Goal: Information Seeking & Learning: Learn about a topic

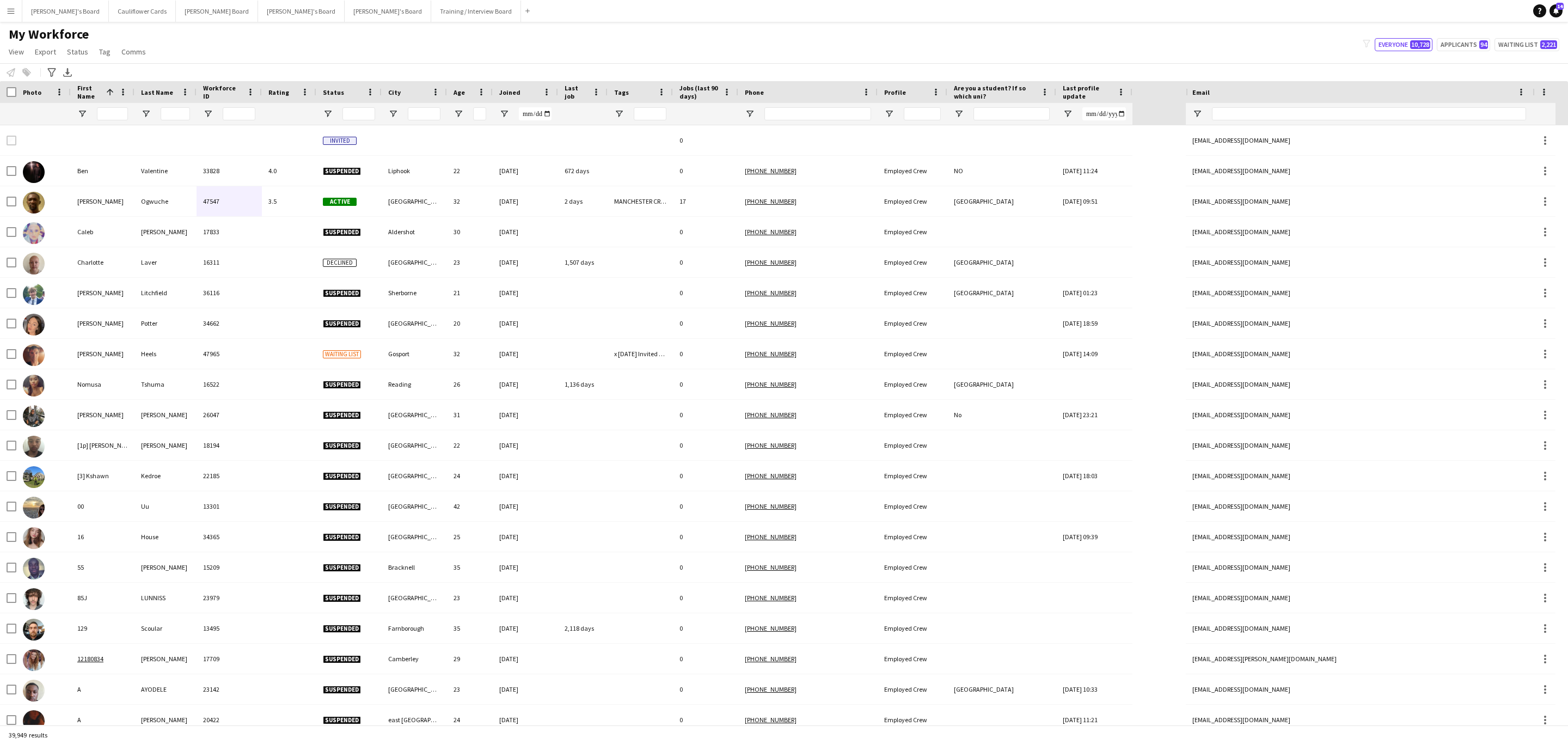
click at [1190, 44] on div "My Workforce View Views Default view Compliance RTW Checks [GEOGRAPHIC_DATA] Se…" at bounding box center [784, 44] width 1568 height 37
click at [1452, 51] on button "Applicants 94" at bounding box center [1462, 44] width 53 height 13
type input "**********"
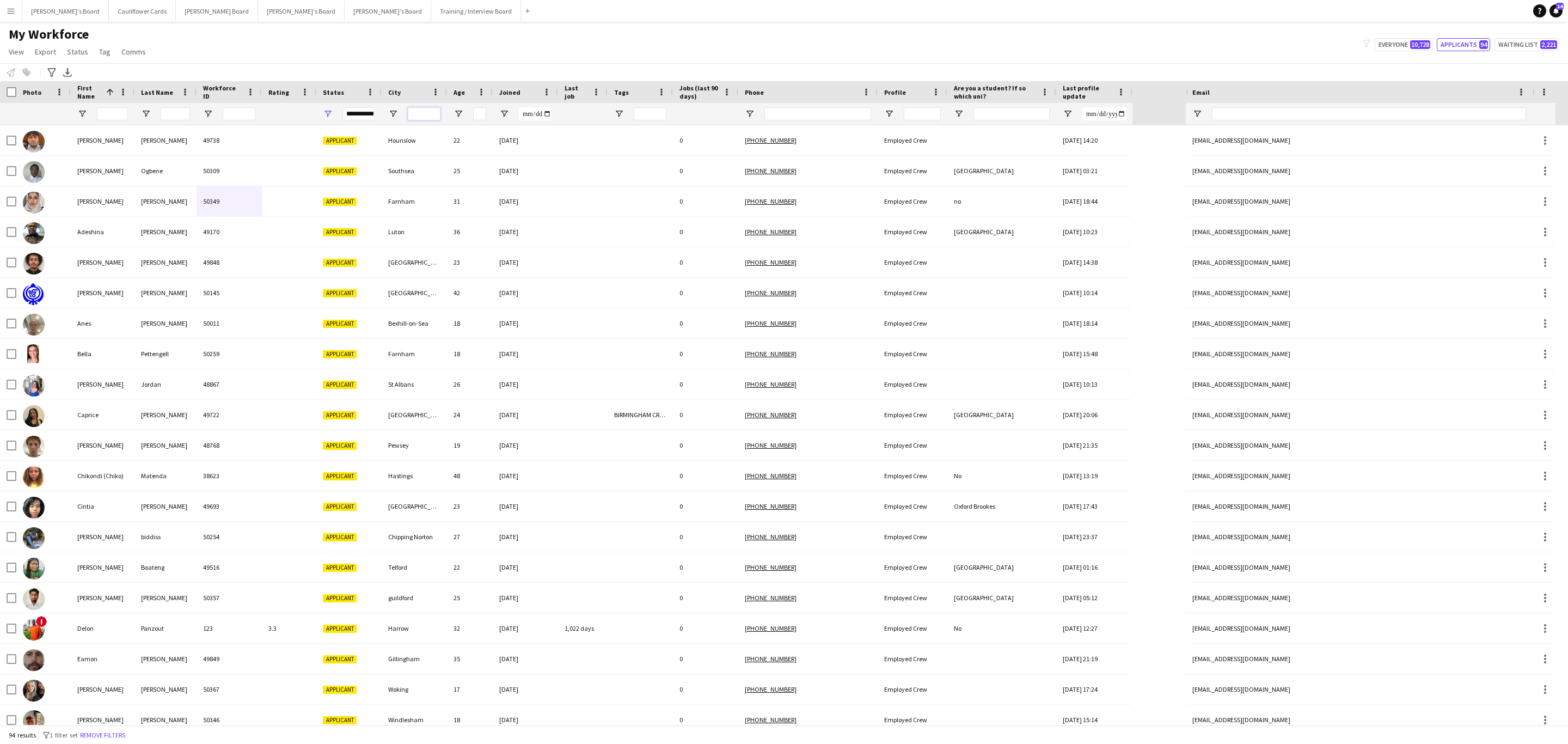
click at [410, 111] on input "City Filter Input" at bounding box center [423, 114] width 33 height 13
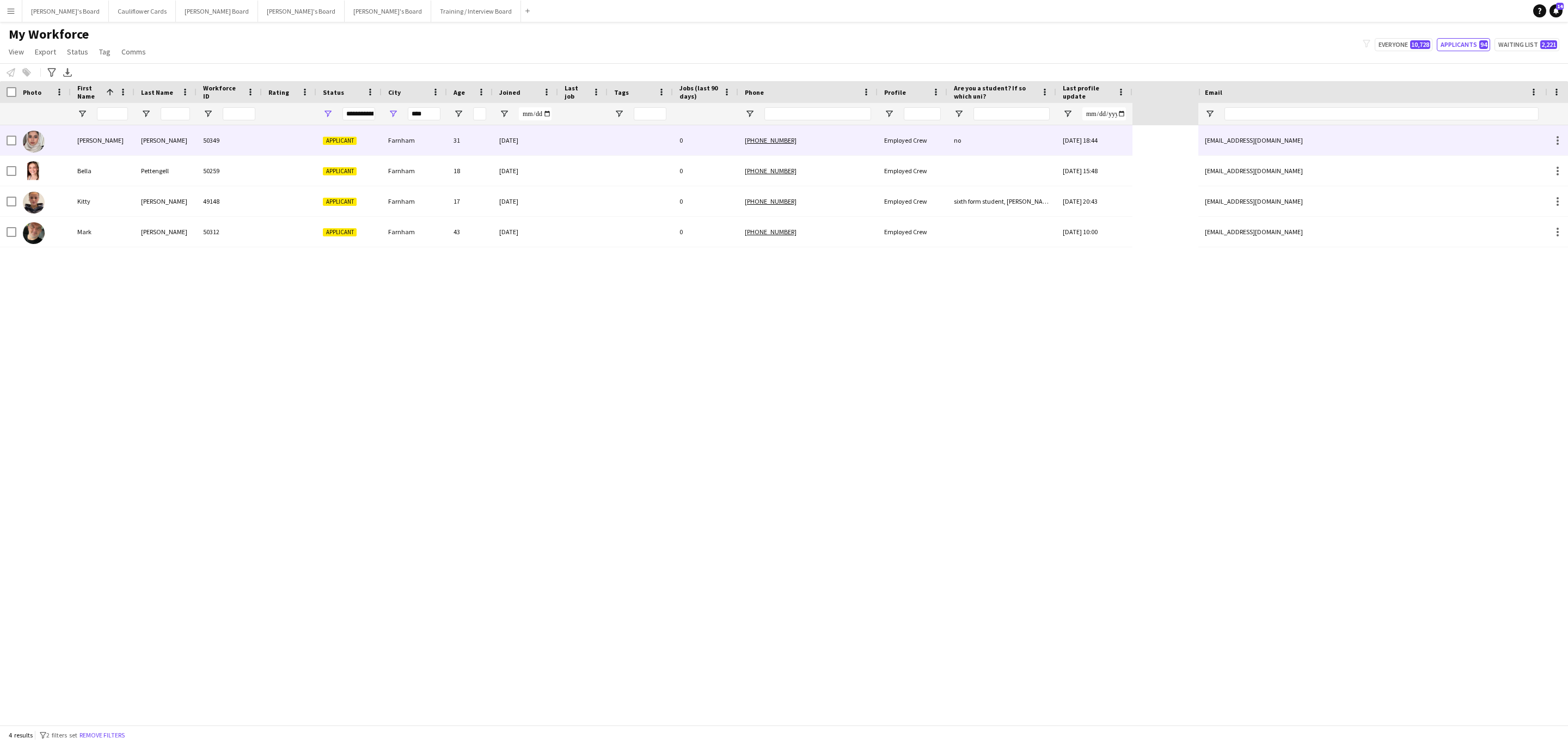
click at [492, 142] on div "31" at bounding box center [469, 140] width 46 height 30
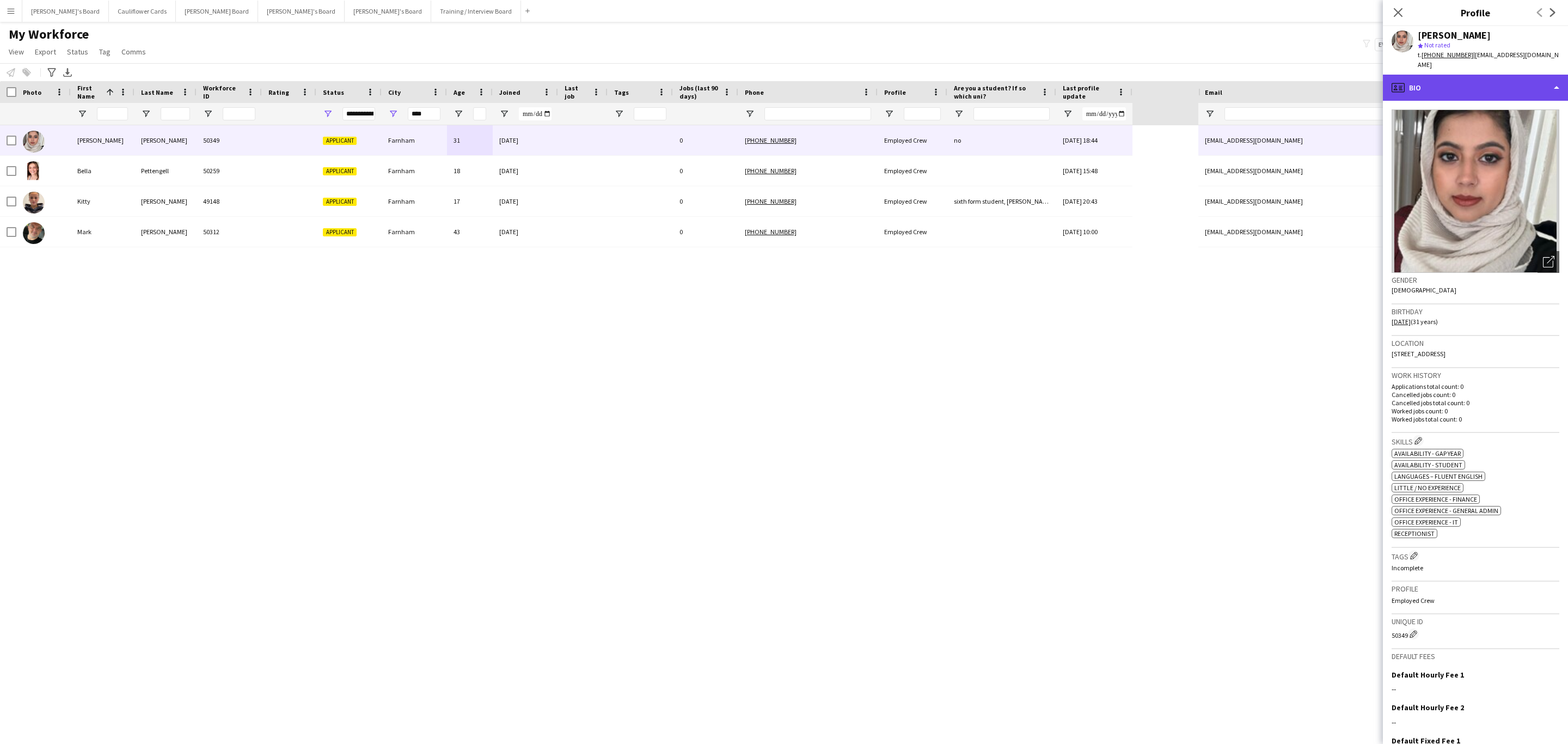
click at [1501, 76] on div "profile Bio" at bounding box center [1475, 87] width 185 height 26
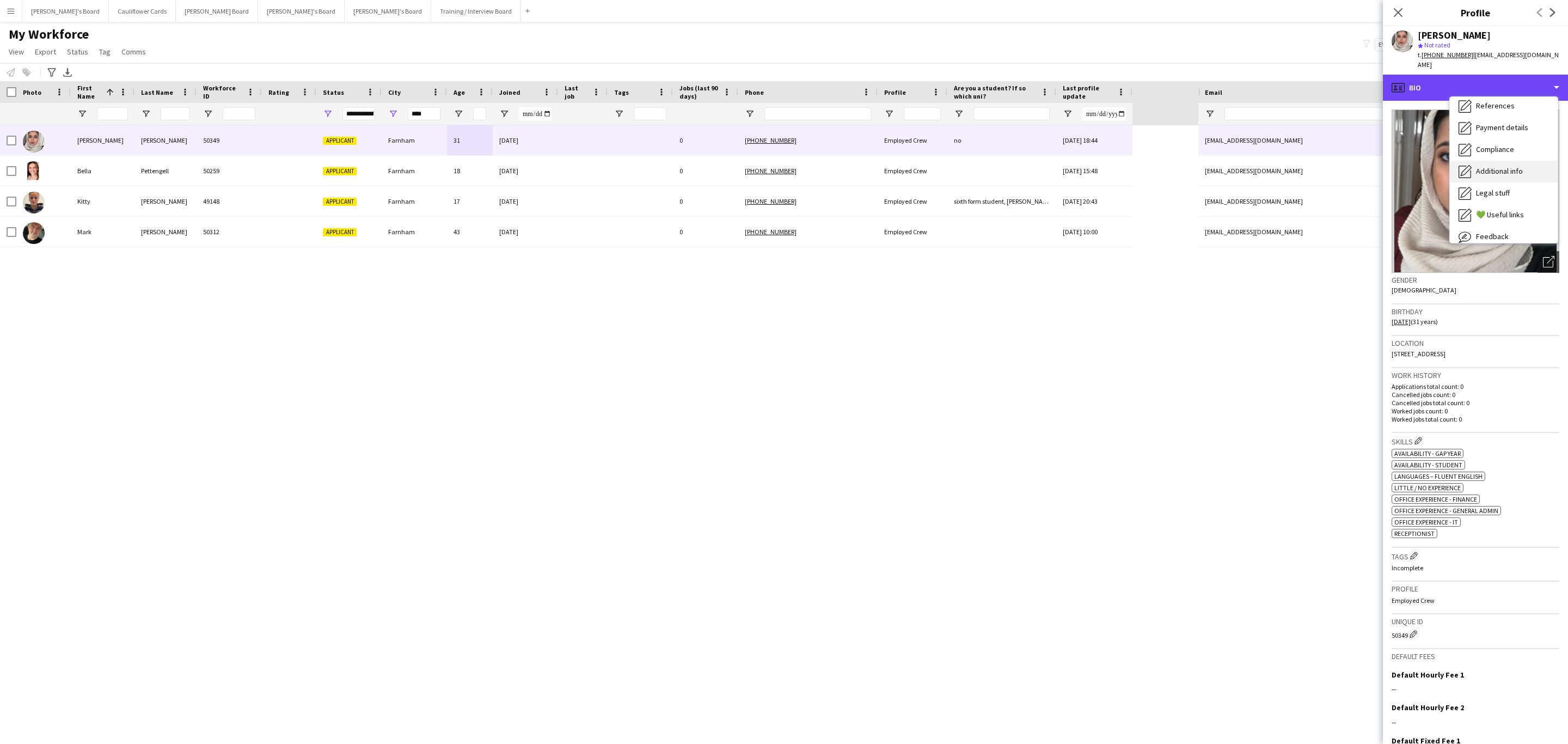
scroll to position [146, 0]
click at [1513, 139] on div "Additional info Additional info" at bounding box center [1503, 141] width 108 height 22
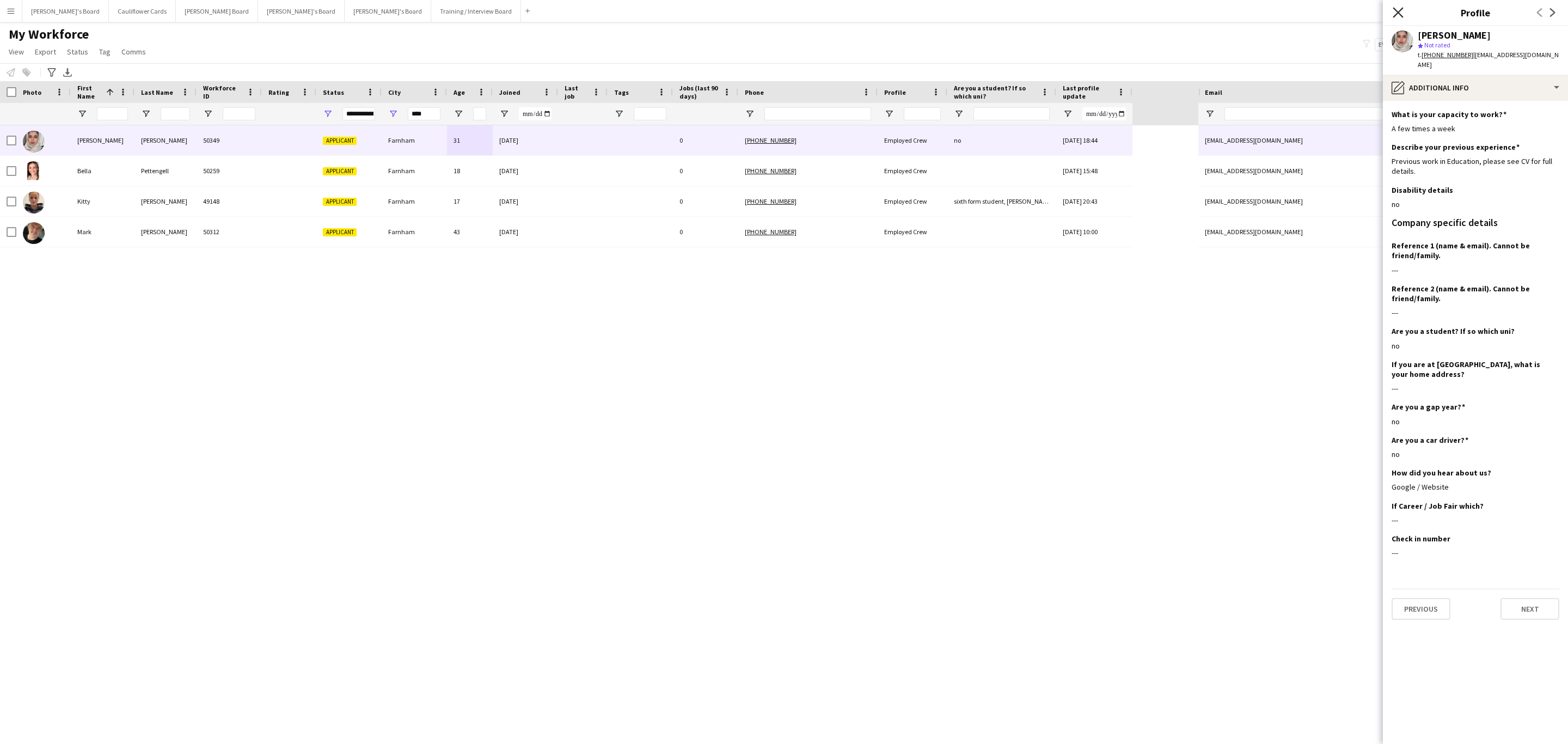
click at [1398, 9] on icon "Close pop-in" at bounding box center [1398, 12] width 10 height 10
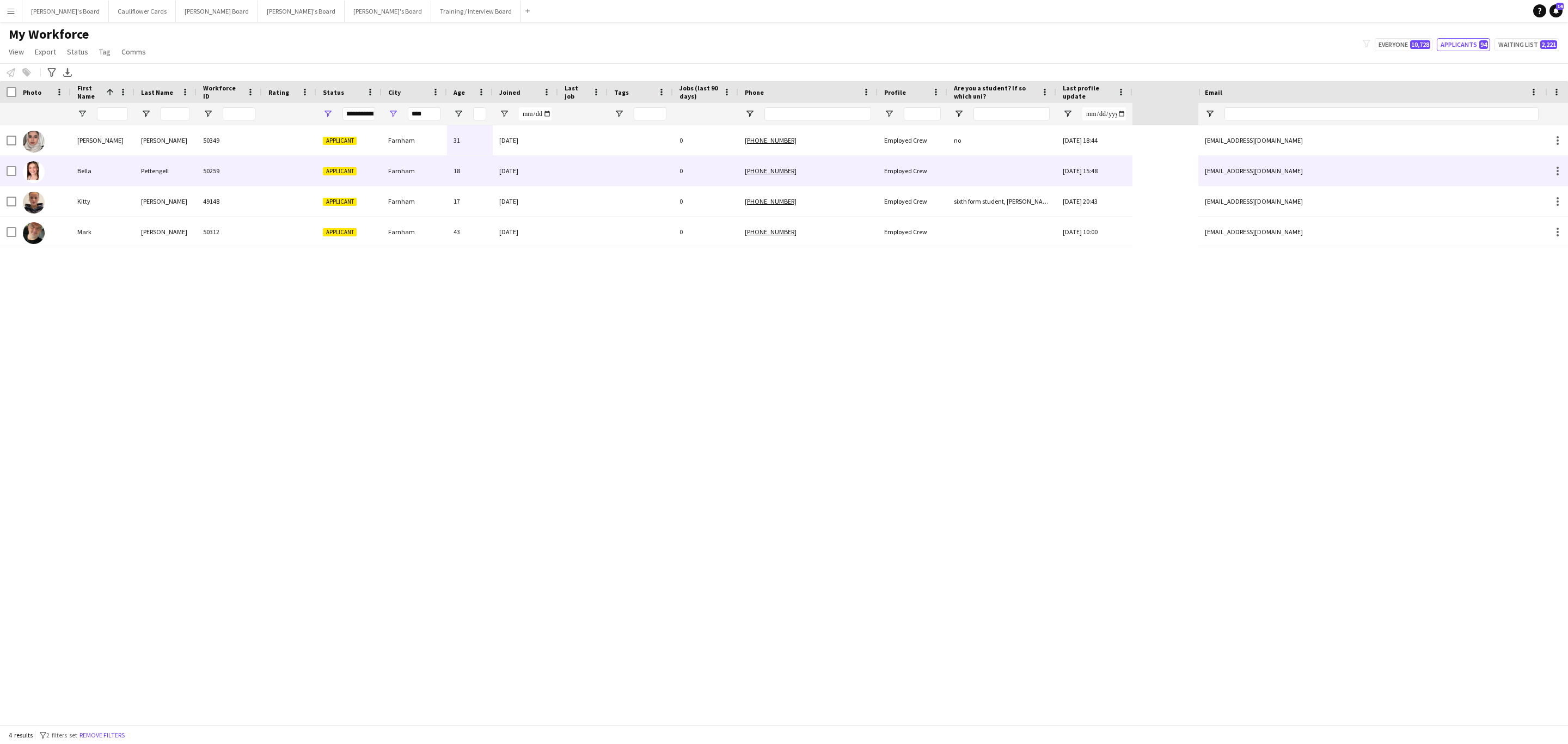
click at [268, 167] on div at bounding box center [289, 170] width 55 height 30
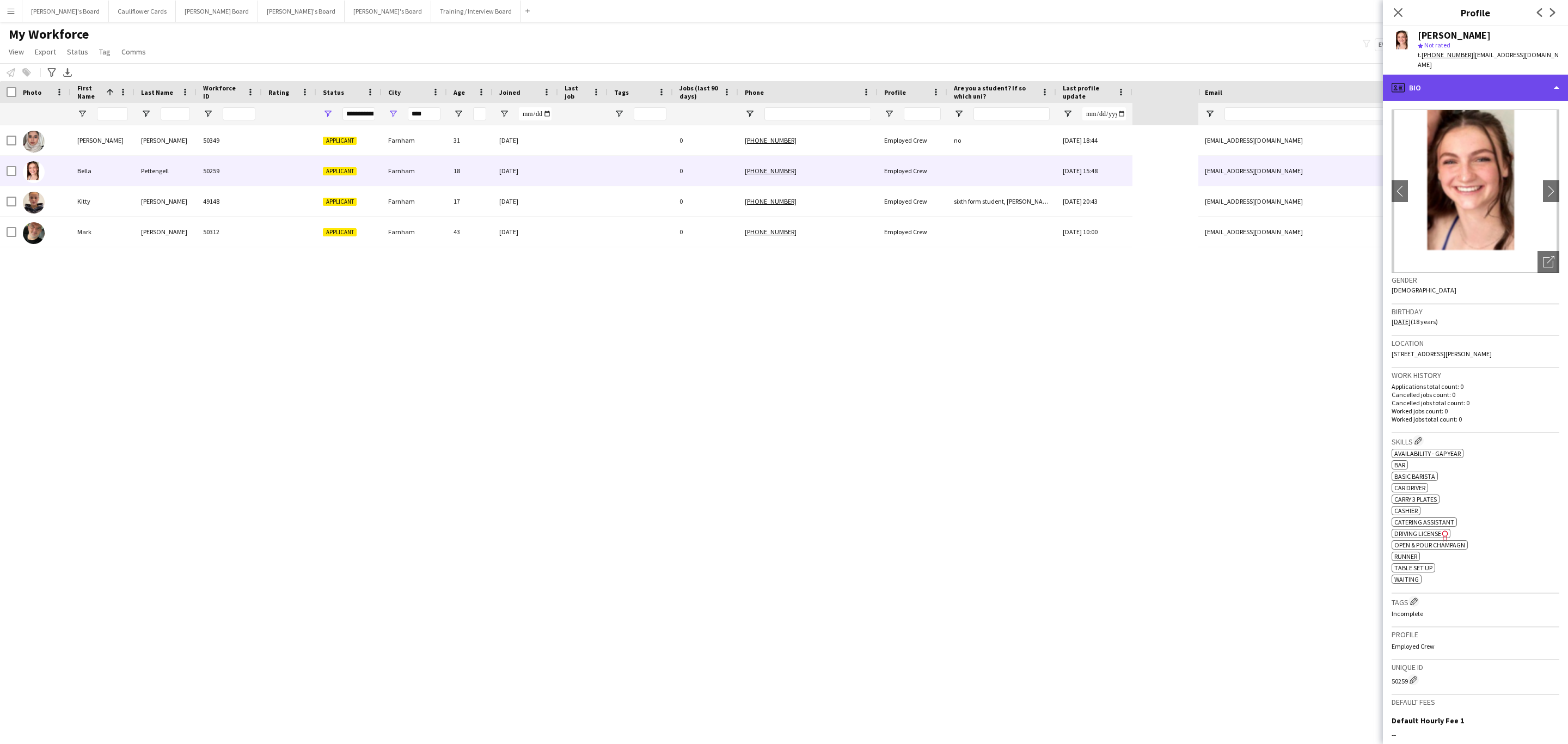
click at [1547, 82] on div "profile Bio" at bounding box center [1475, 87] width 185 height 26
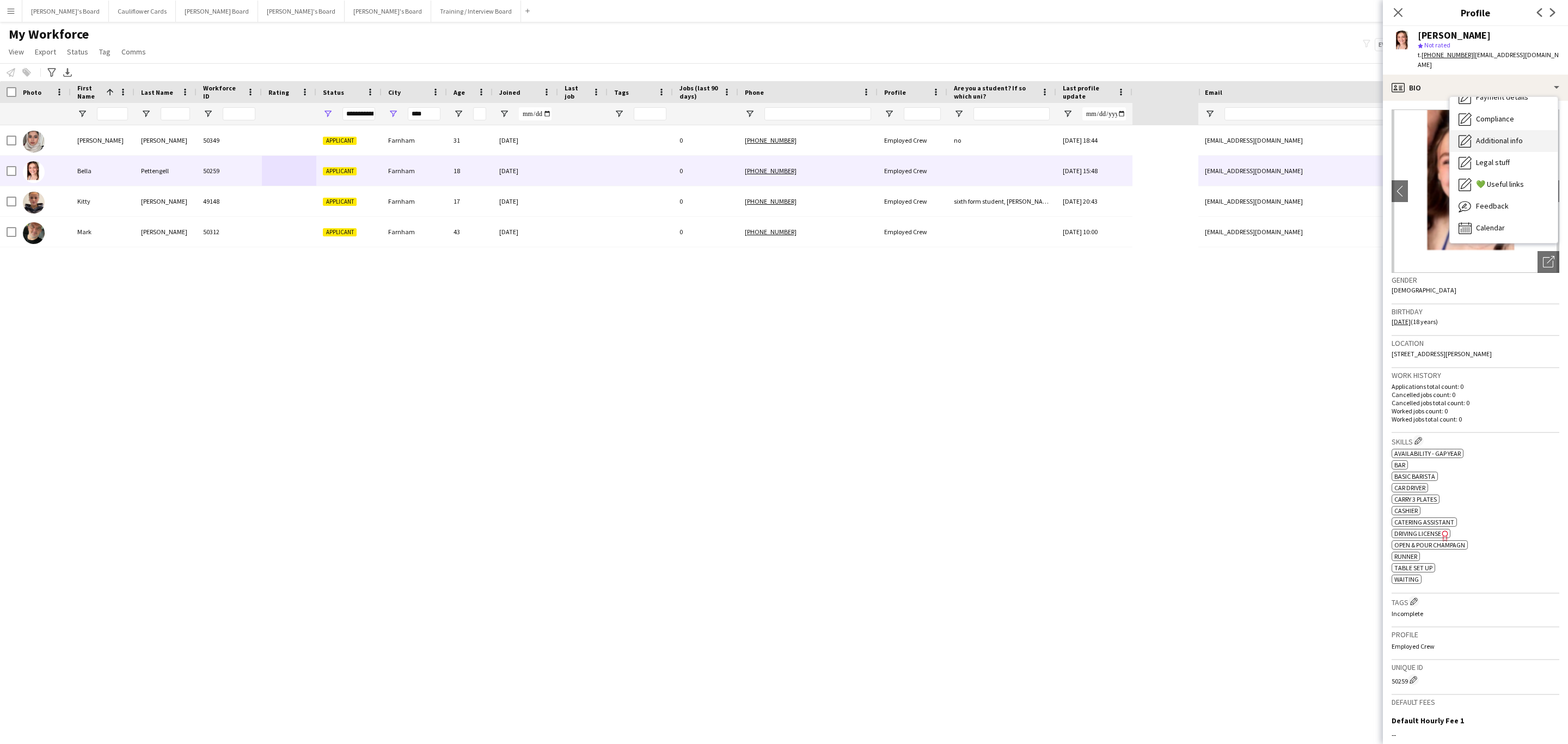
click at [1518, 135] on span "Additional info" at bounding box center [1499, 140] width 47 height 9
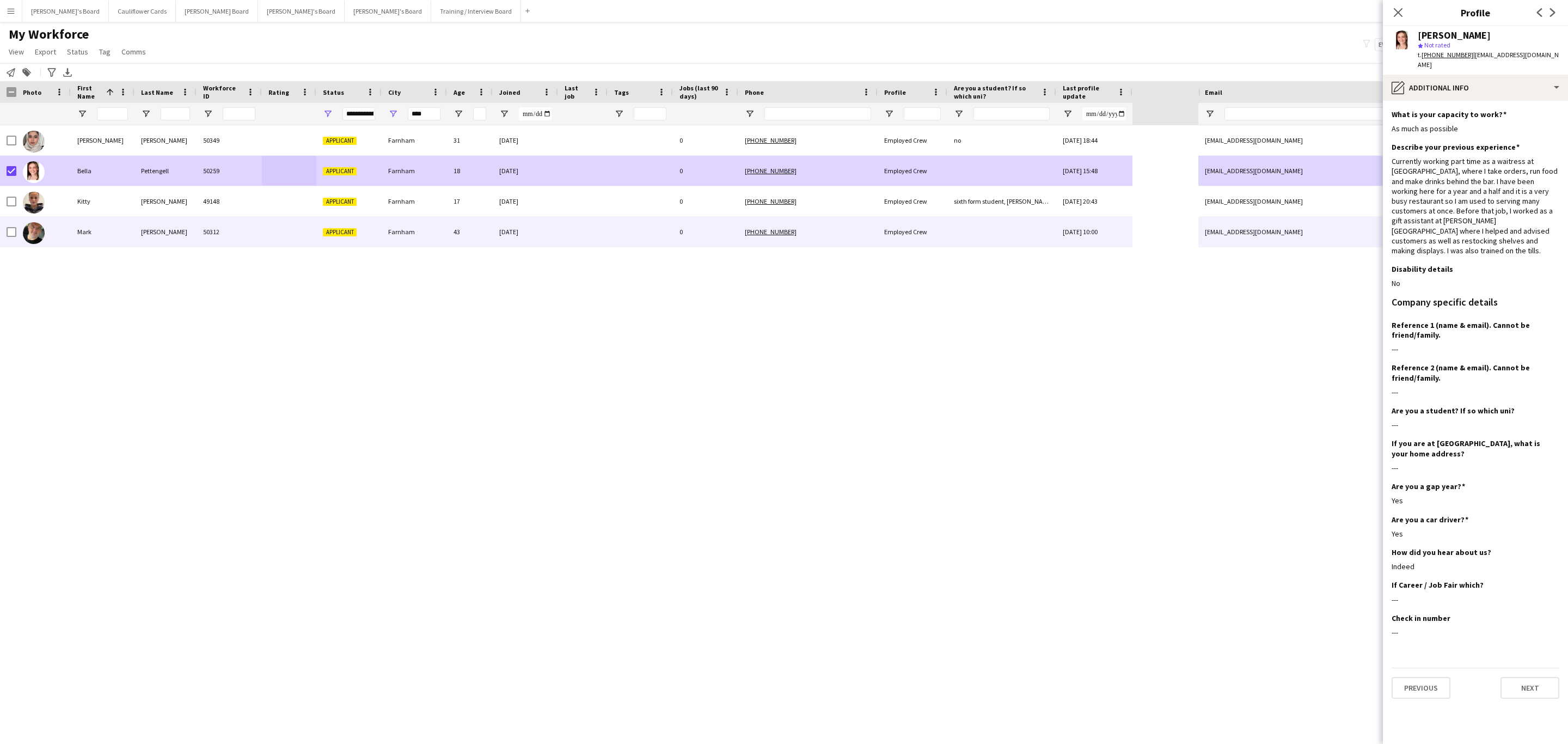
click at [244, 229] on div "50312" at bounding box center [229, 231] width 65 height 30
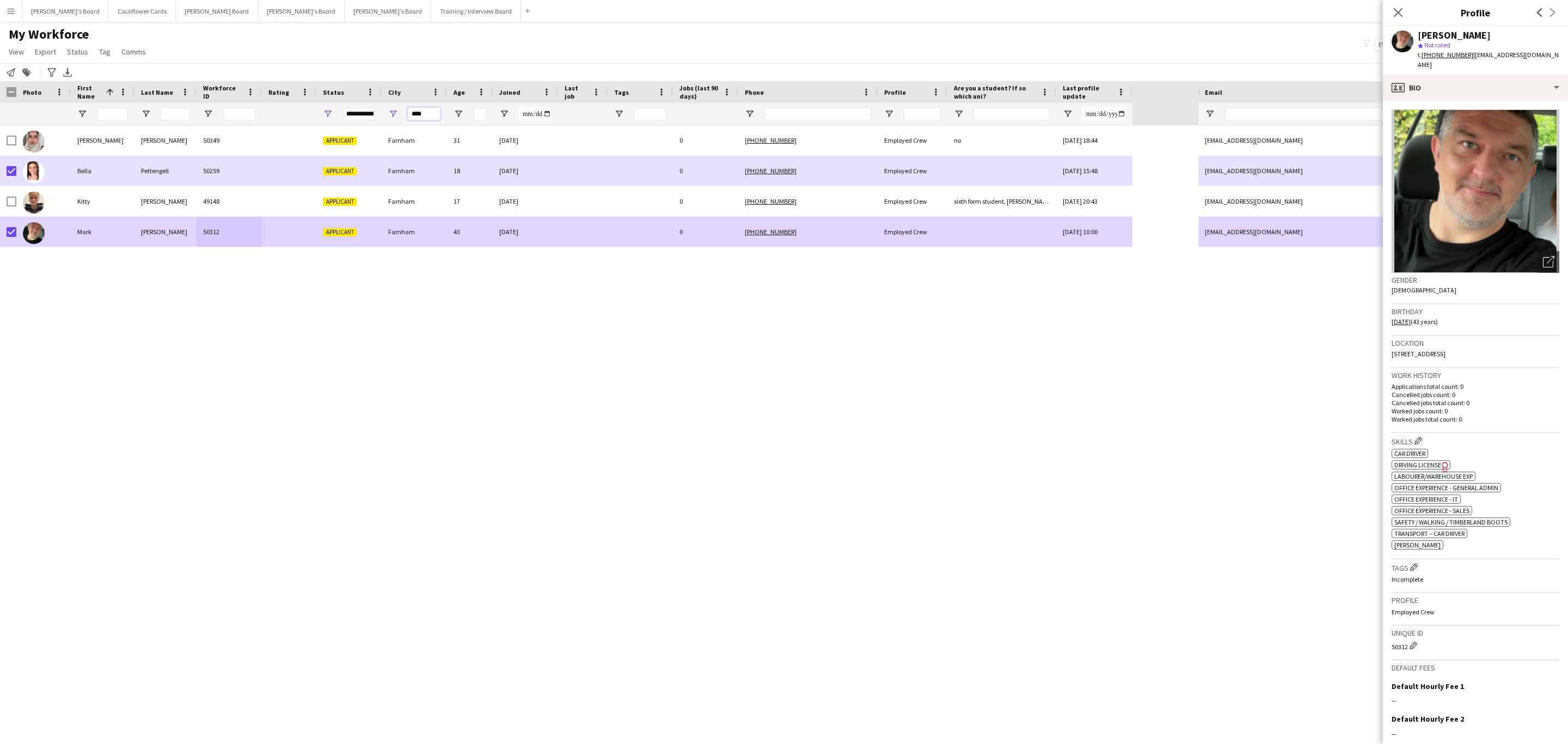
click at [415, 116] on input "****" at bounding box center [423, 114] width 33 height 13
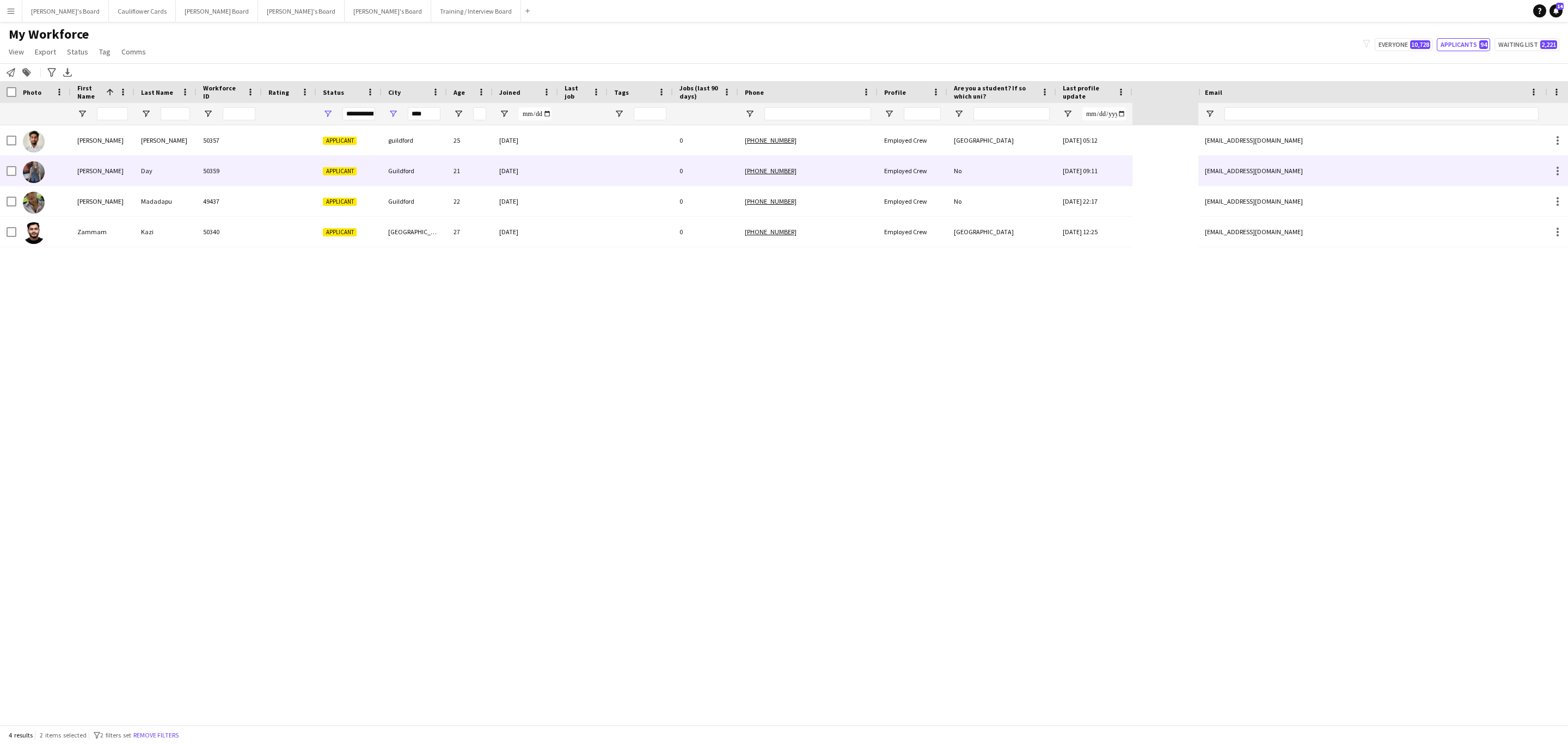
click at [223, 175] on div "50359" at bounding box center [229, 170] width 65 height 30
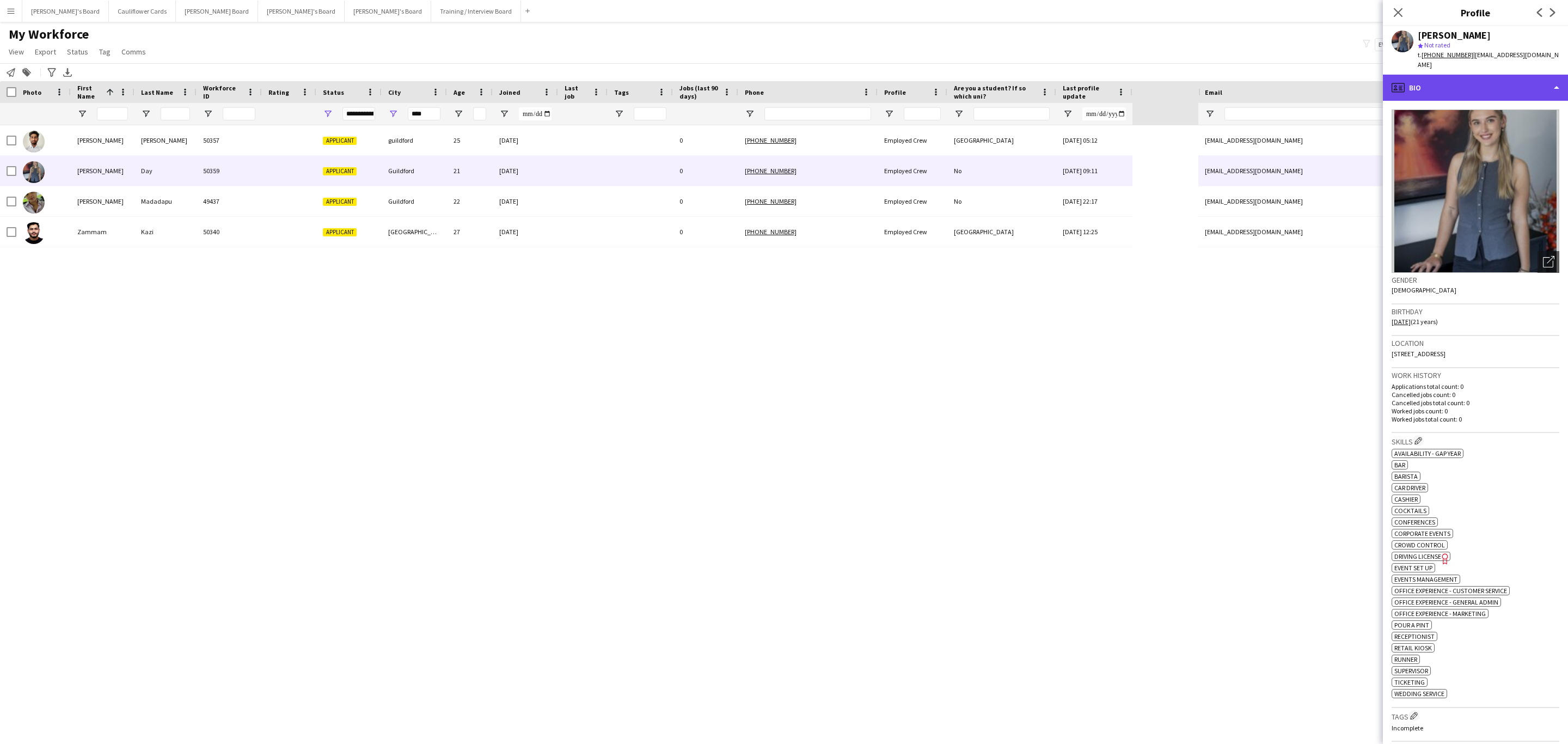
click at [1548, 79] on div "profile Bio" at bounding box center [1475, 87] width 185 height 26
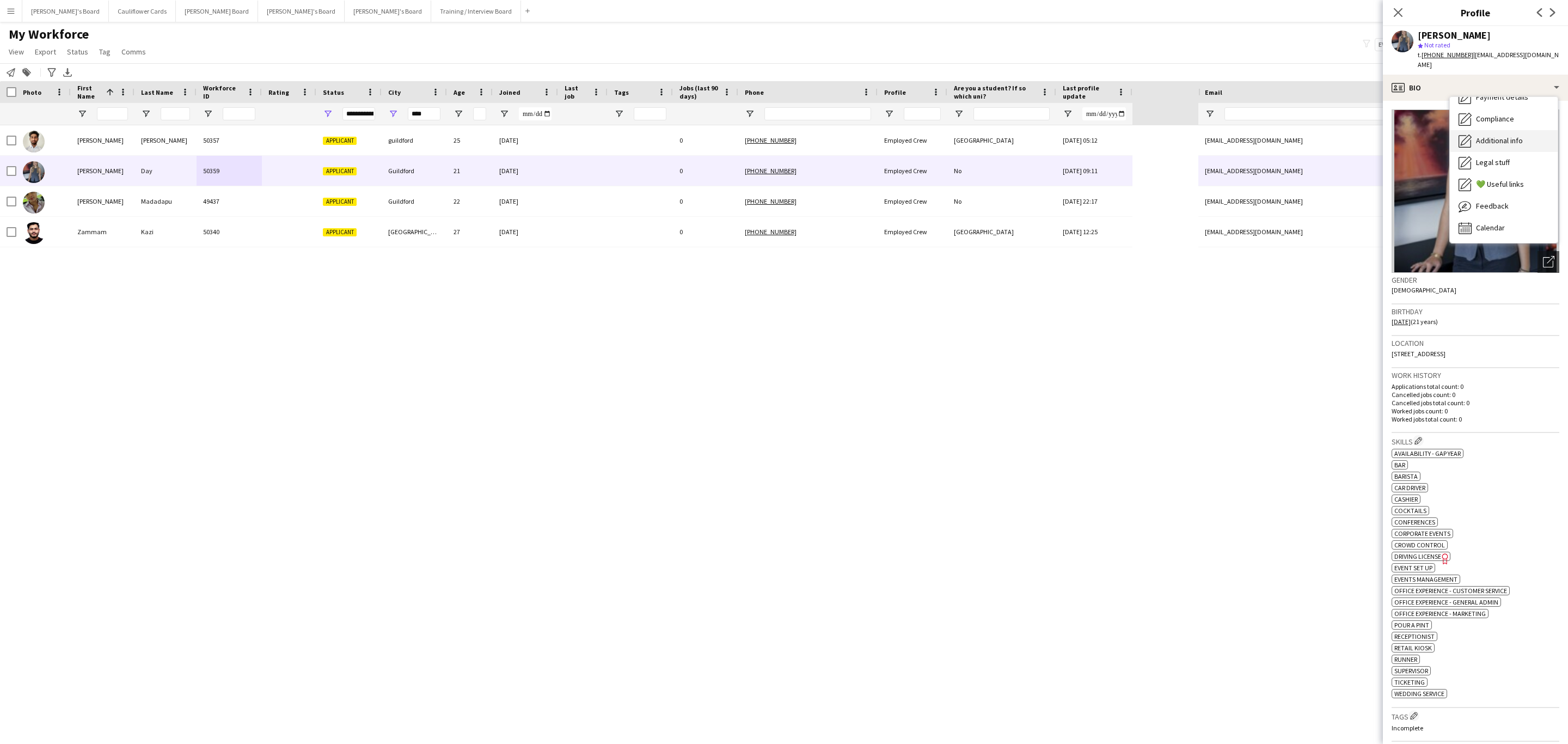
click at [1514, 135] on span "Additional info" at bounding box center [1499, 140] width 47 height 9
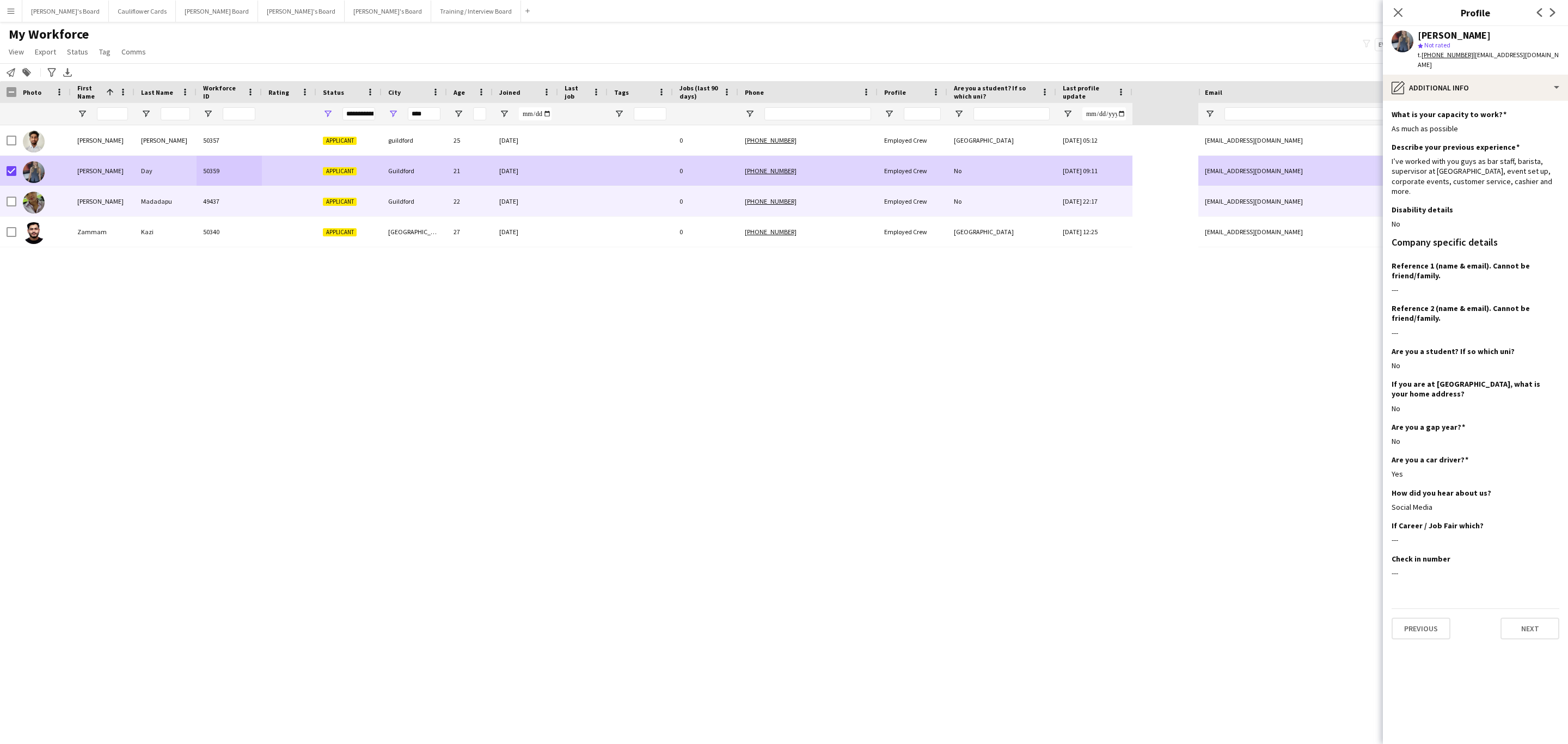
click at [183, 211] on div "Madadapu" at bounding box center [165, 201] width 62 height 30
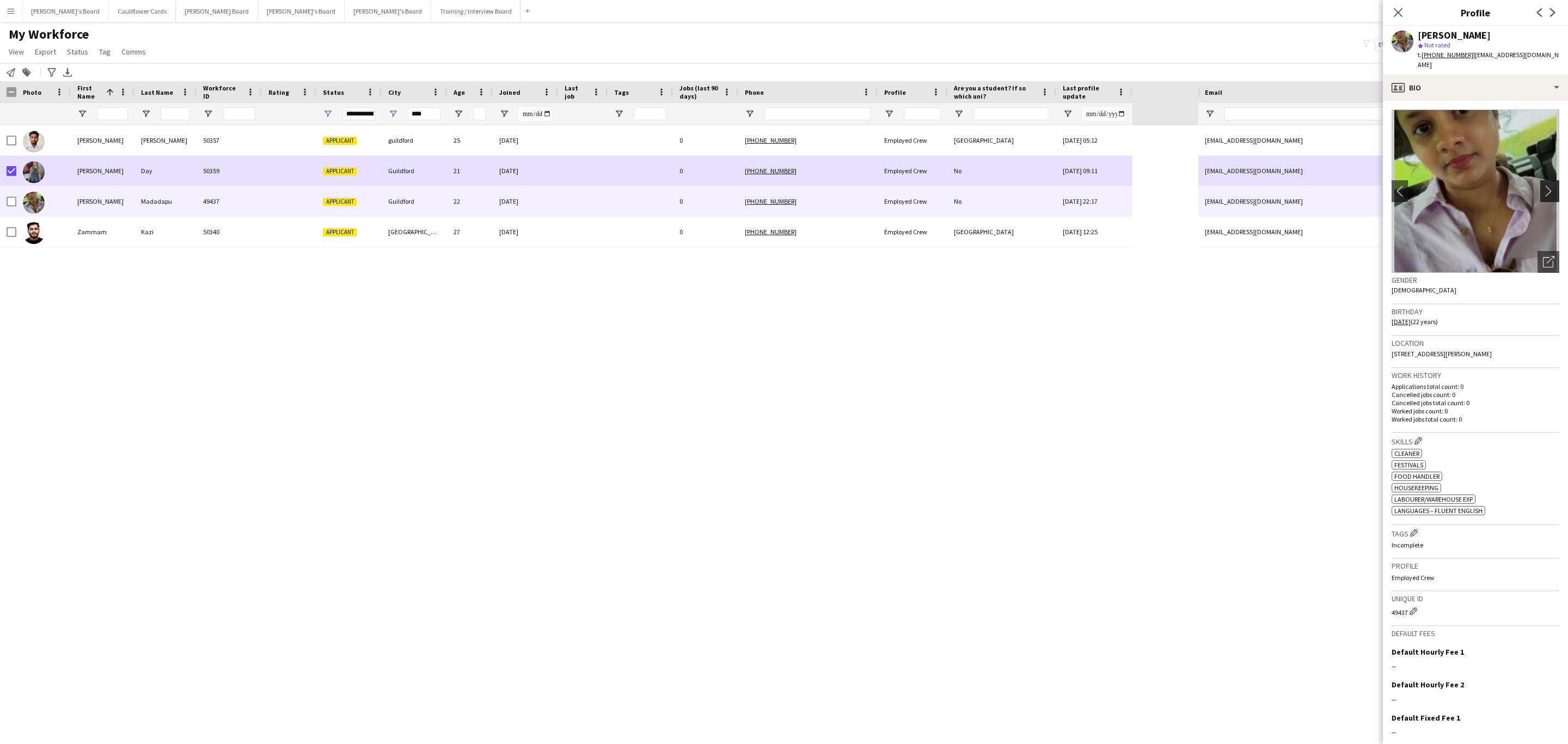
click at [1543, 185] on app-icon "chevron-right" at bounding box center [1551, 191] width 17 height 12
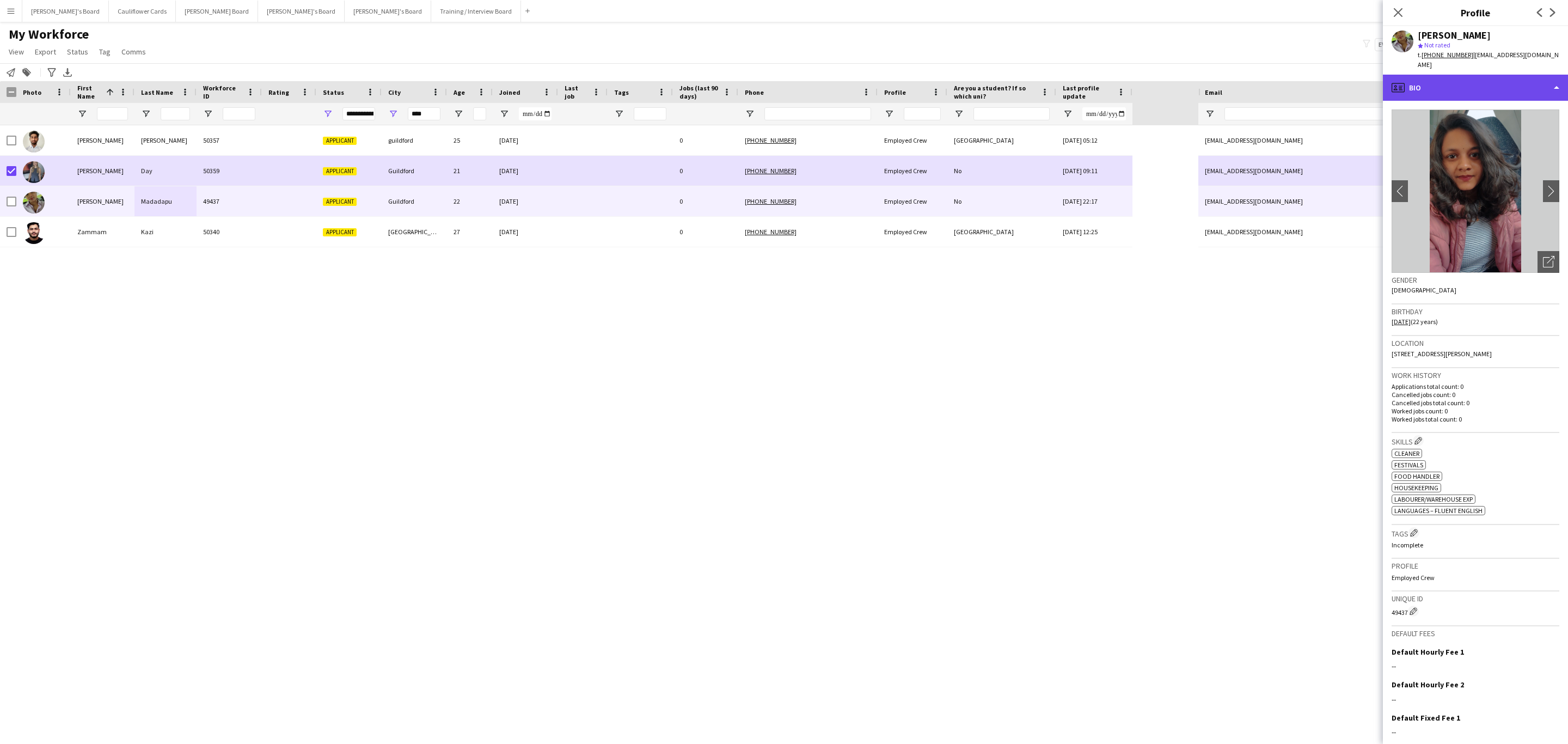
drag, startPoint x: 1499, startPoint y: 76, endPoint x: 1497, endPoint y: 111, distance: 35.1
click at [1498, 76] on div "profile Bio" at bounding box center [1475, 87] width 185 height 26
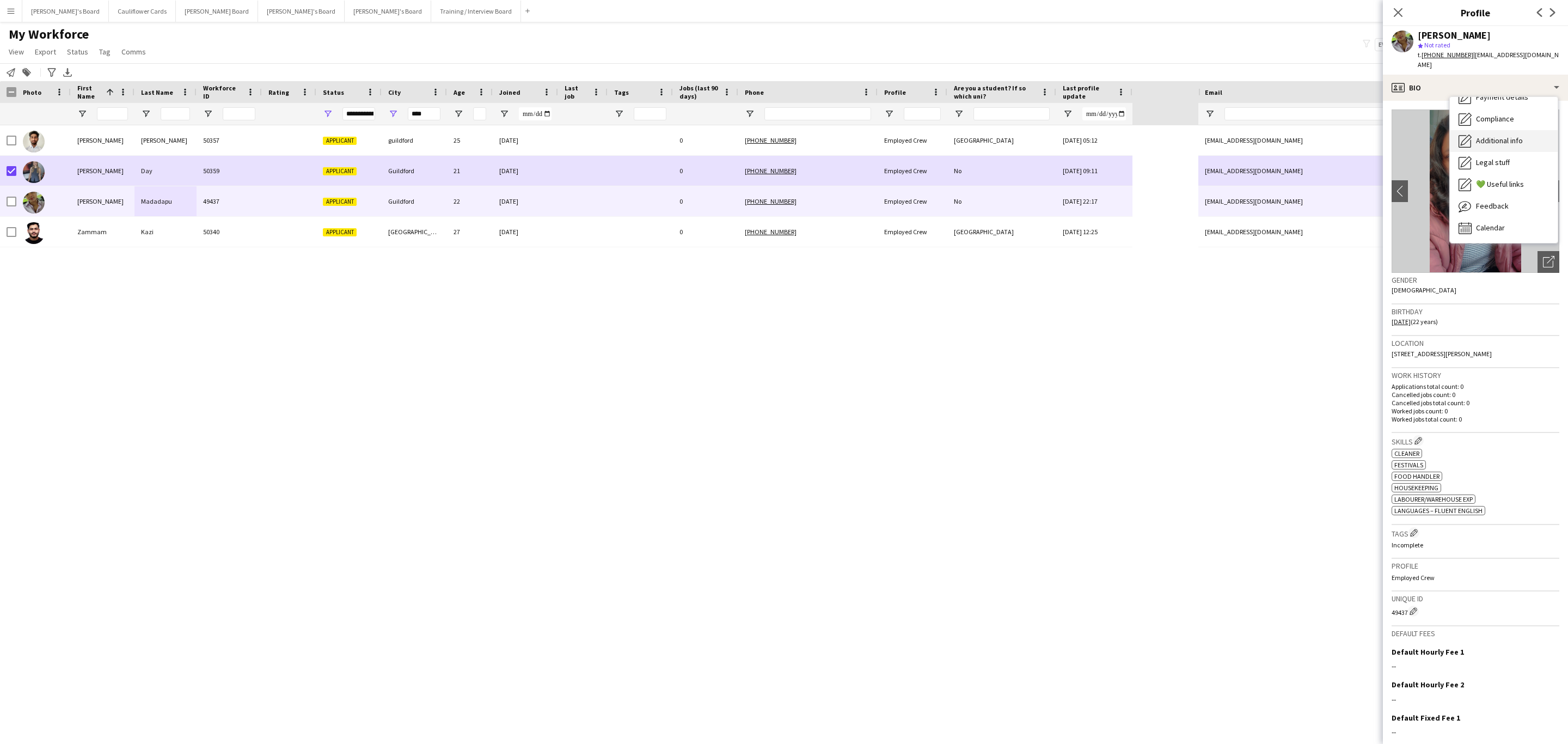
click at [1503, 135] on span "Additional info" at bounding box center [1499, 140] width 47 height 9
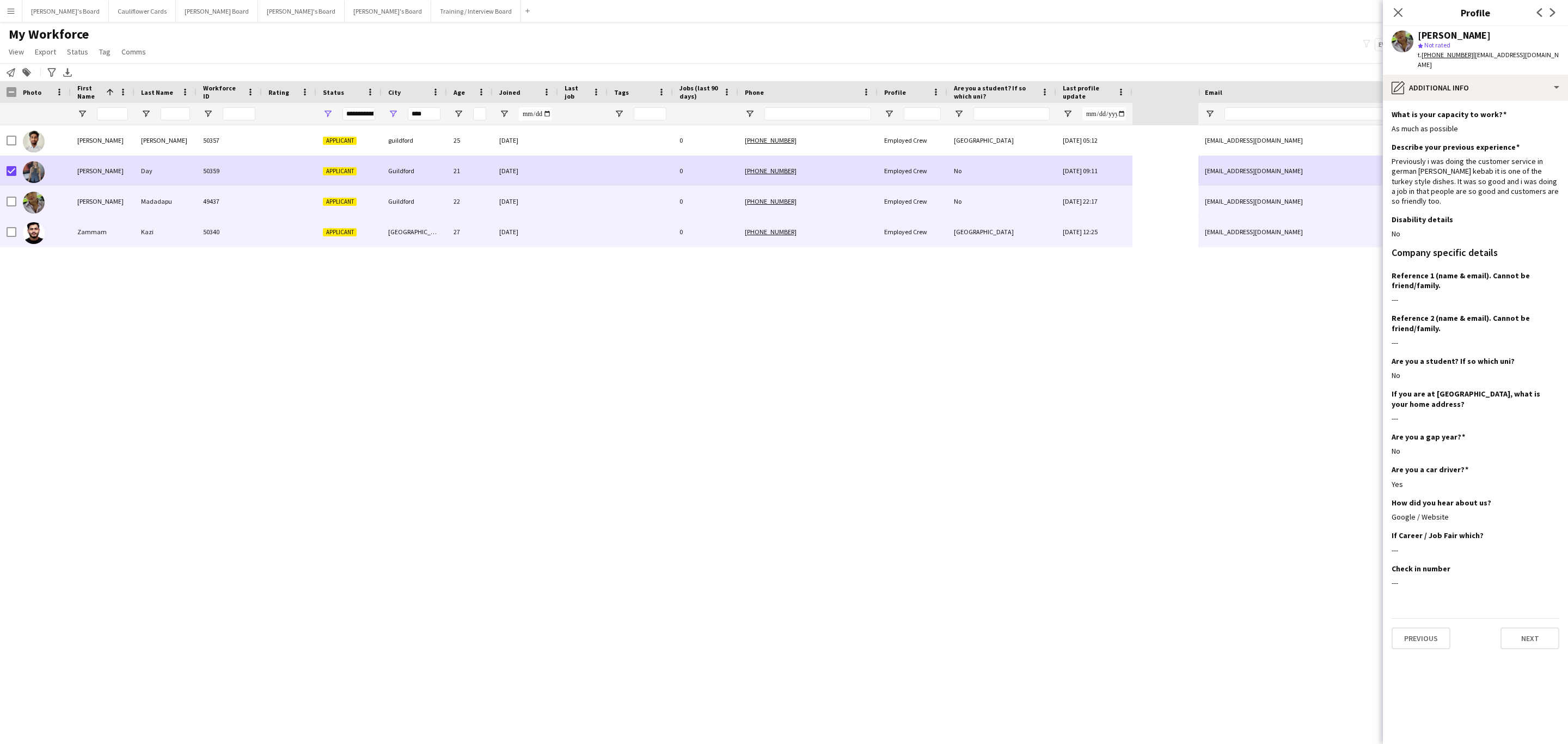
drag, startPoint x: 457, startPoint y: 243, endPoint x: 466, endPoint y: 243, distance: 9.0
click at [457, 244] on div "27" at bounding box center [469, 231] width 46 height 30
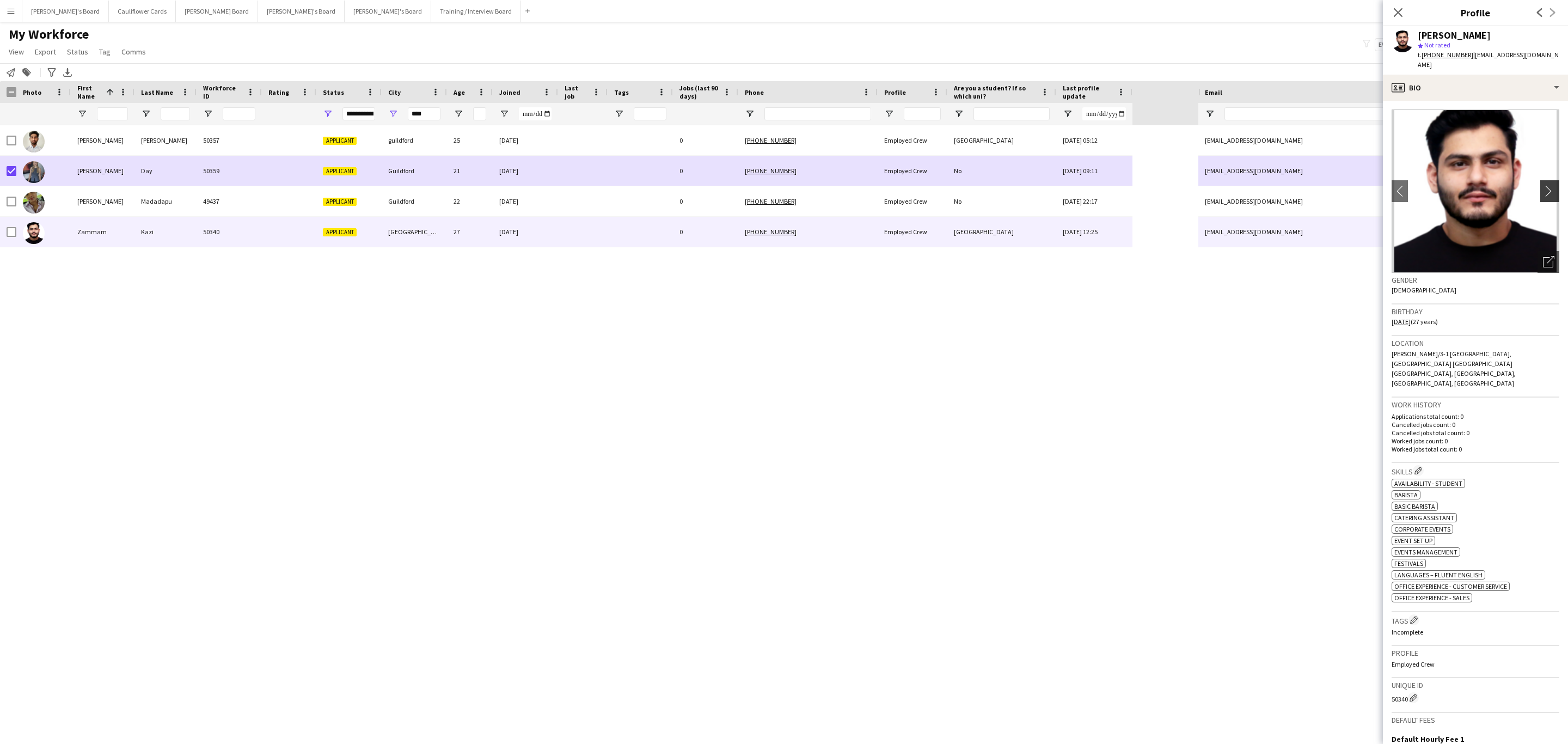
click at [1543, 185] on app-icon "chevron-right" at bounding box center [1551, 191] width 17 height 12
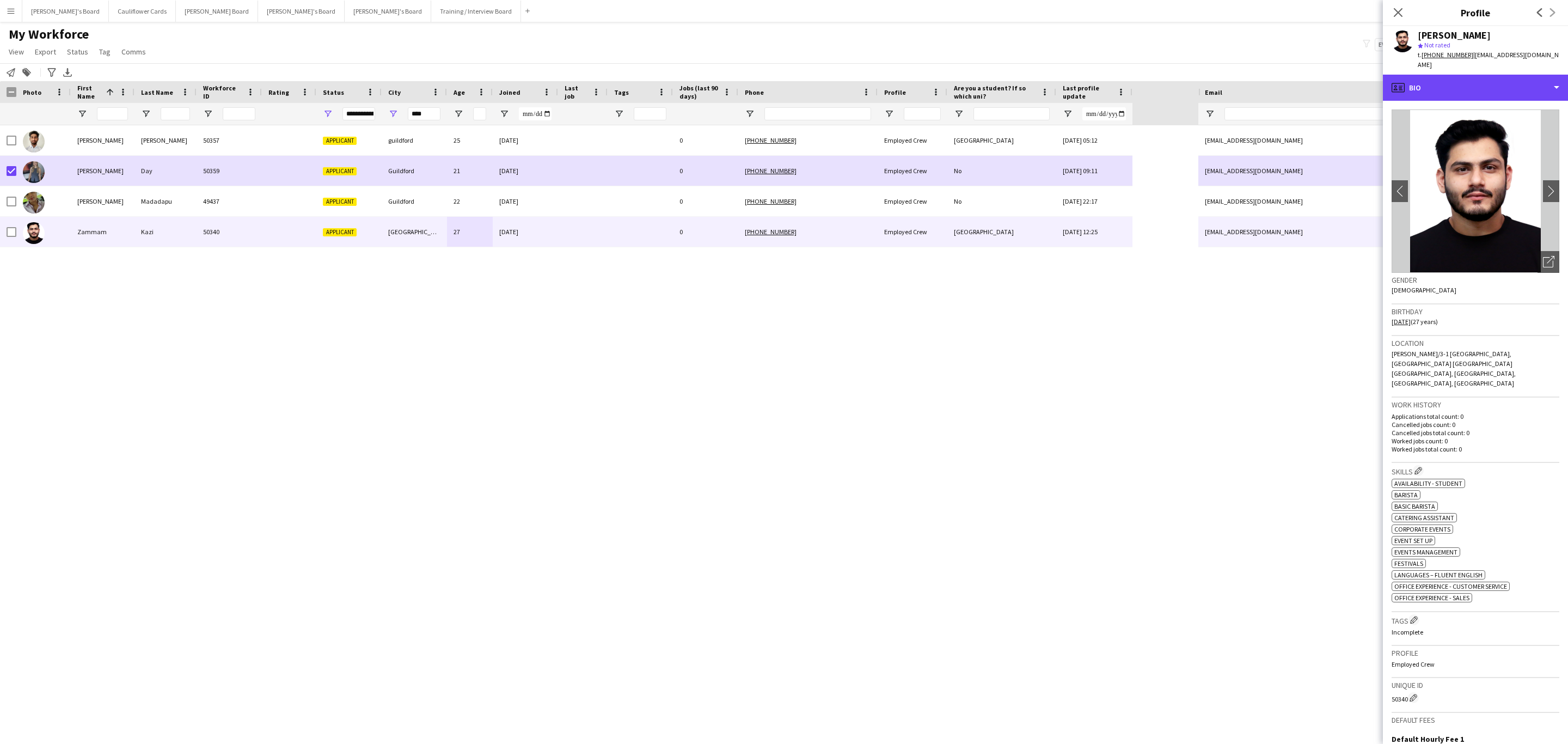
click at [1511, 87] on div "profile Bio" at bounding box center [1475, 87] width 185 height 26
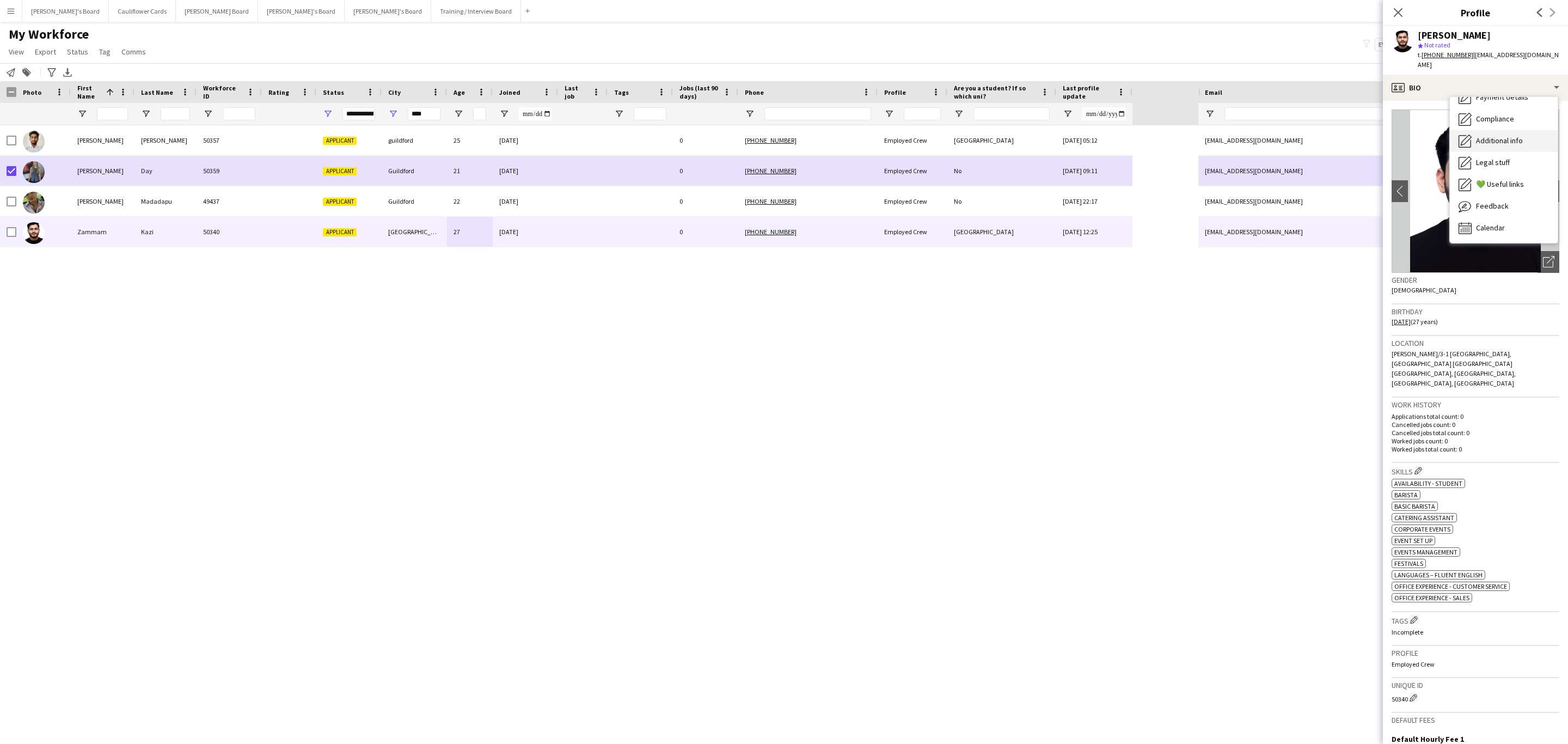
click at [1511, 135] on span "Additional info" at bounding box center [1499, 140] width 47 height 9
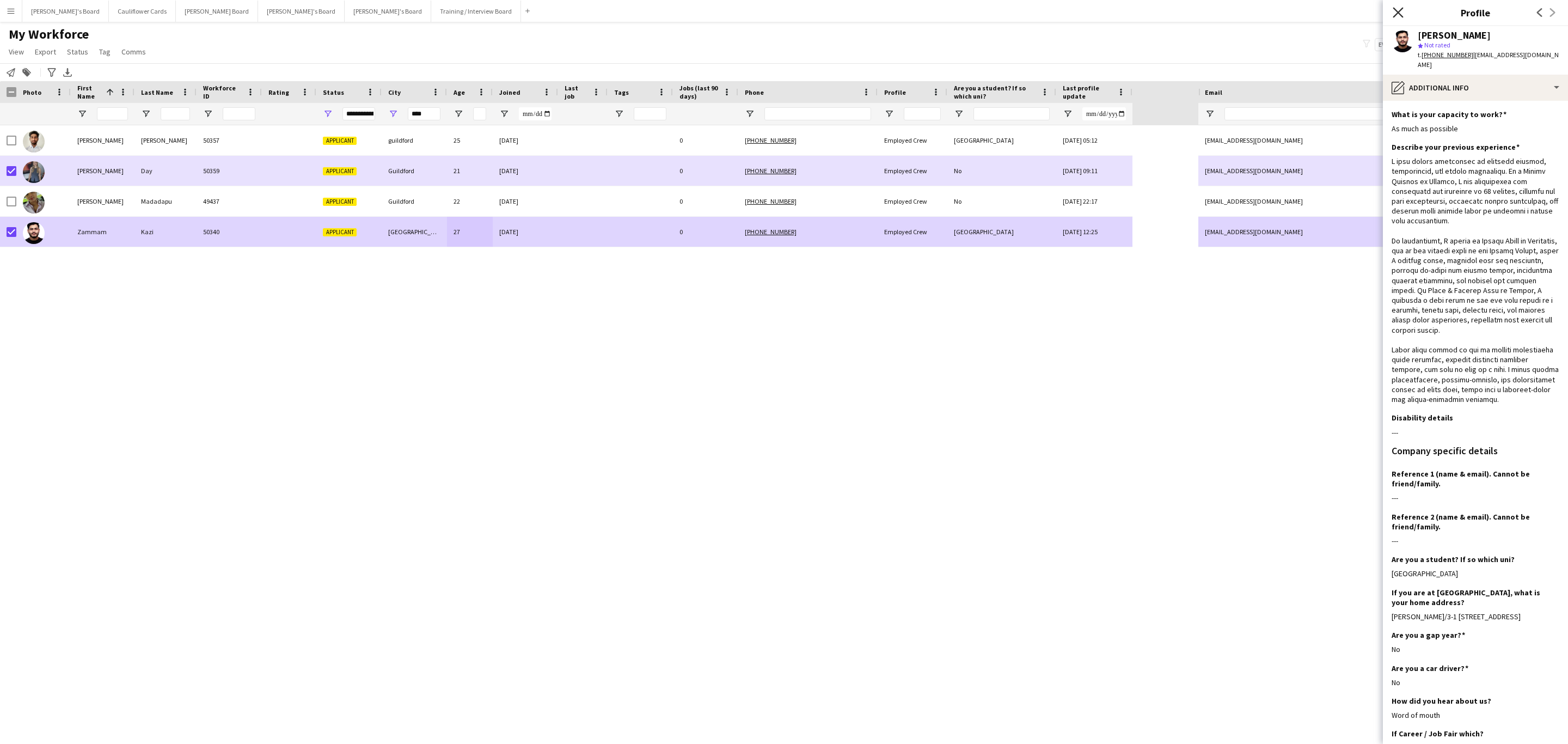
click at [1398, 15] on icon "Close pop-in" at bounding box center [1398, 12] width 10 height 10
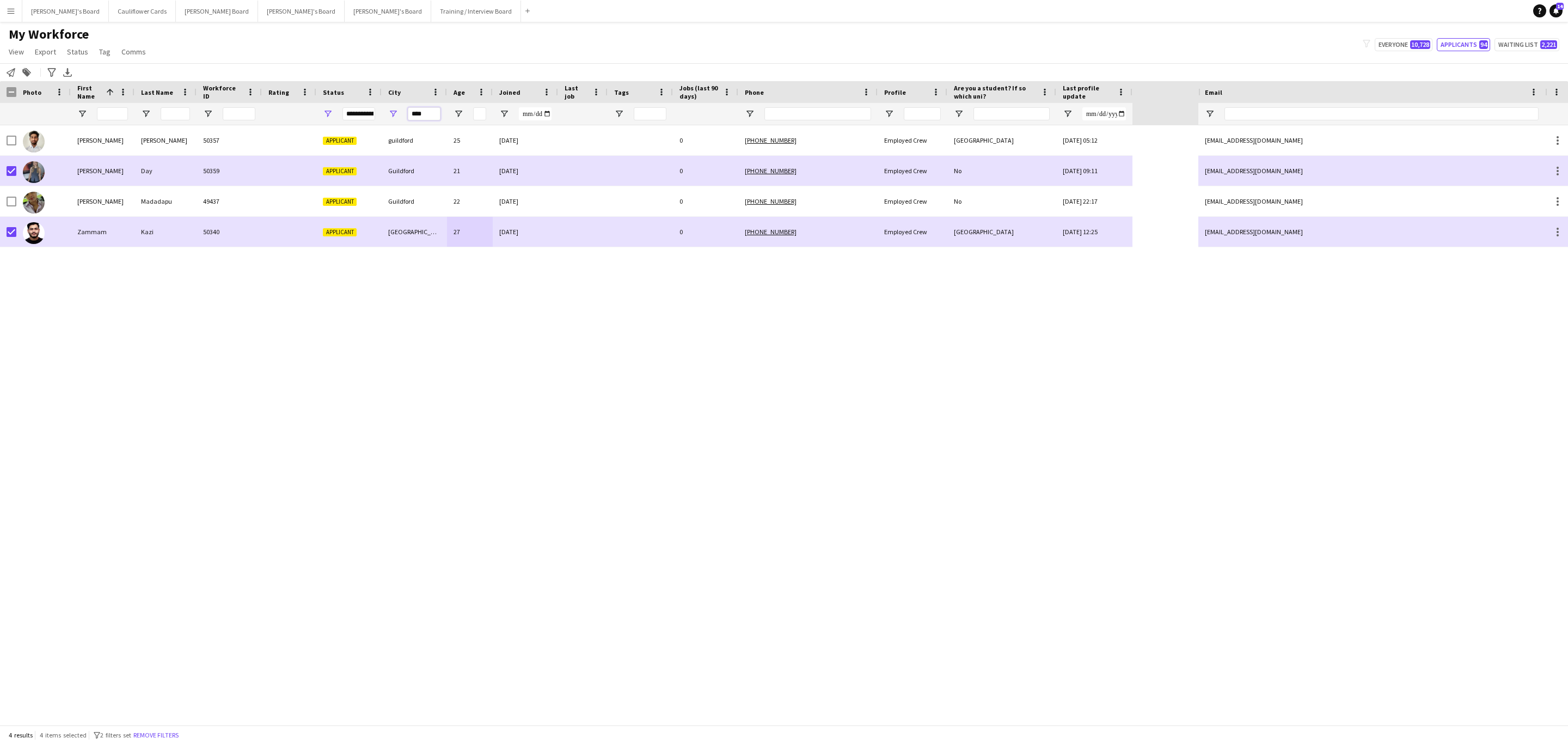
click at [425, 114] on input "****" at bounding box center [423, 114] width 33 height 13
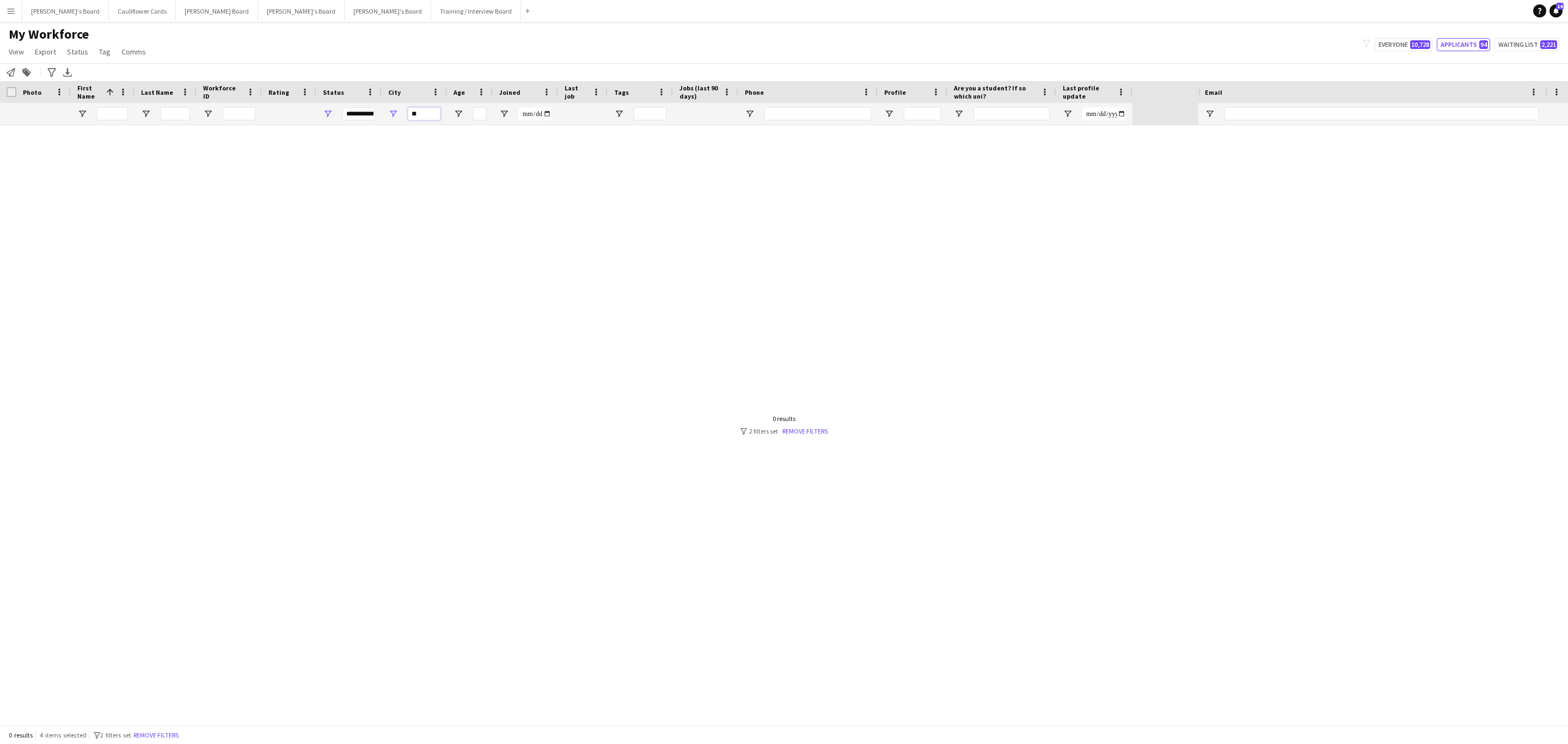
type input "*"
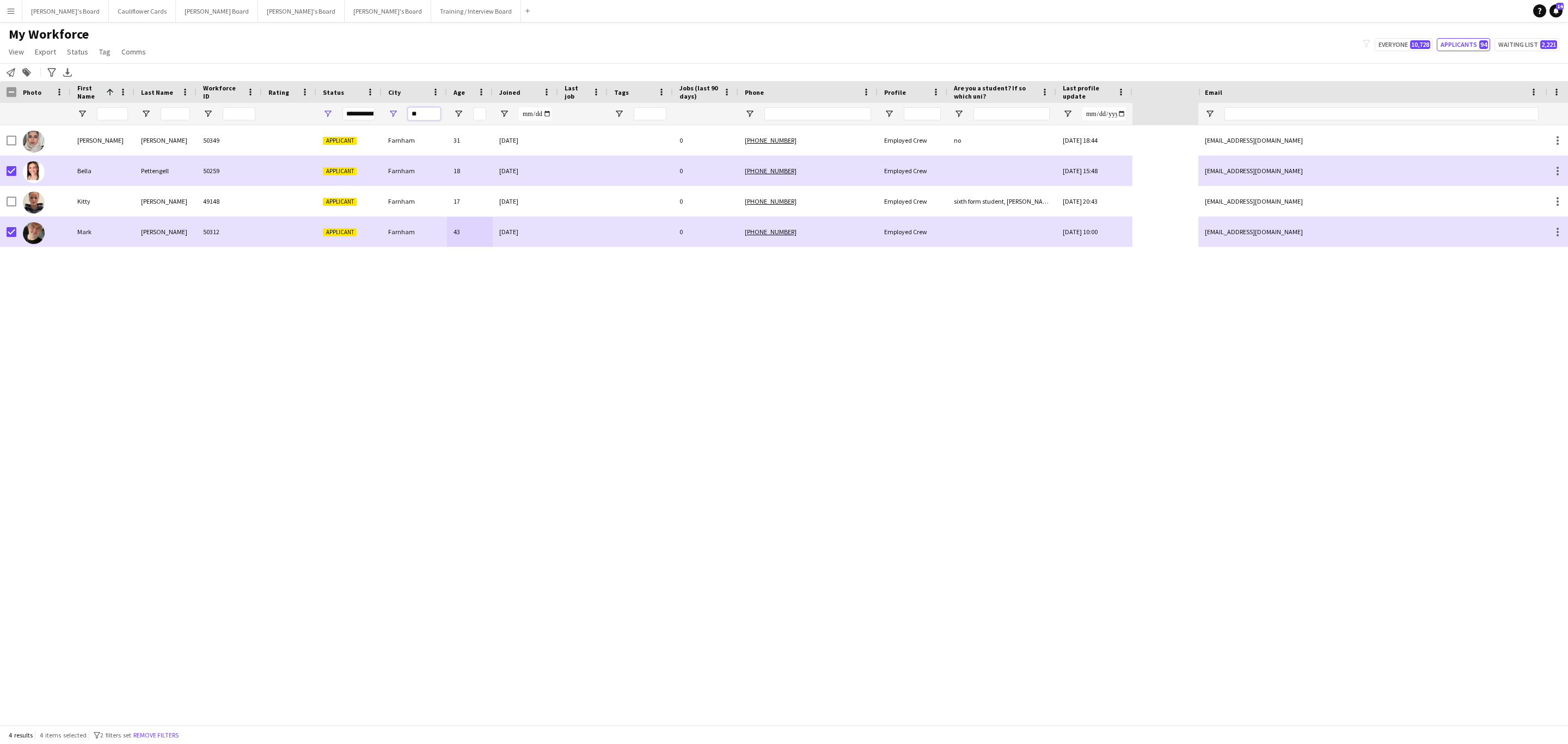
type input "*"
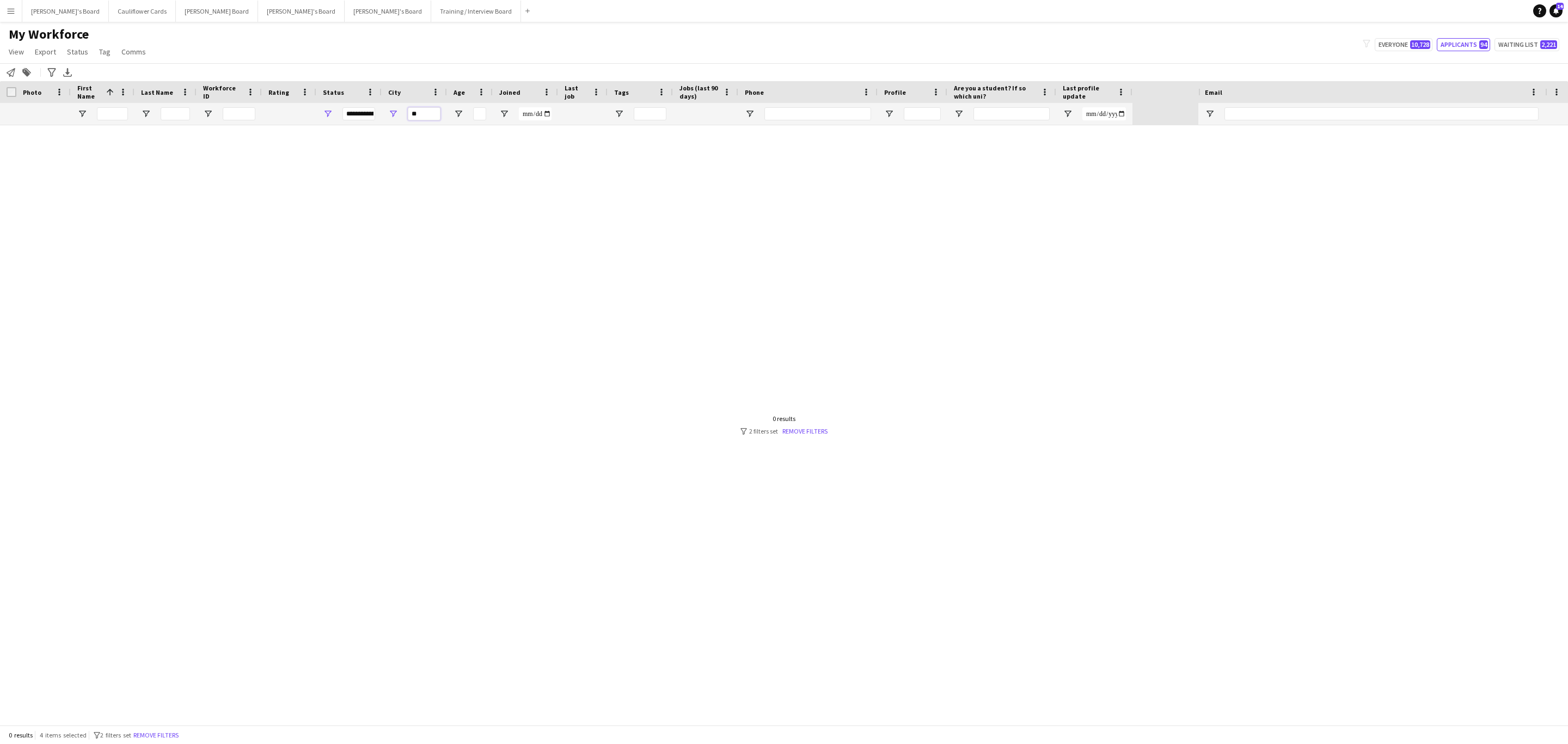
type input "*"
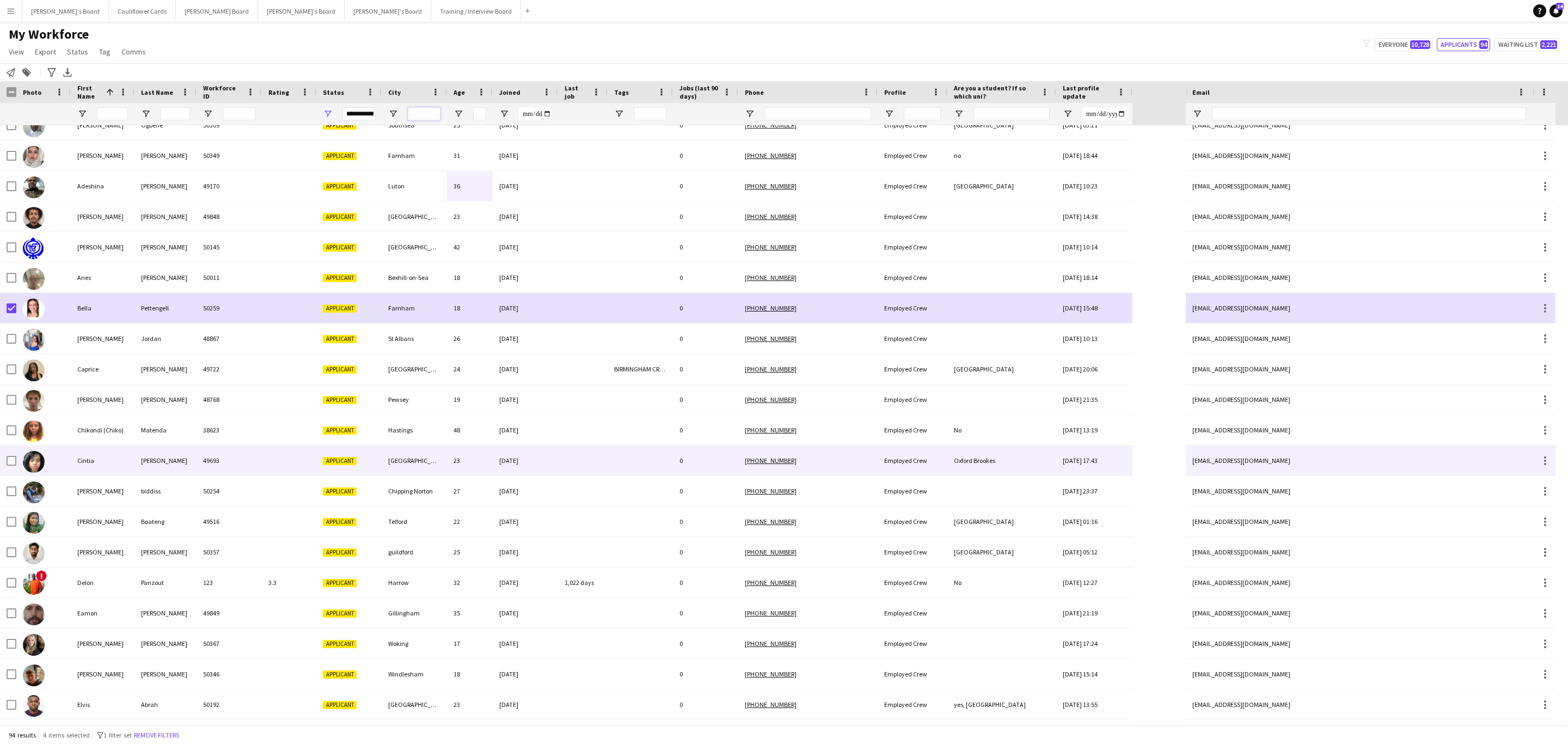
scroll to position [82, 0]
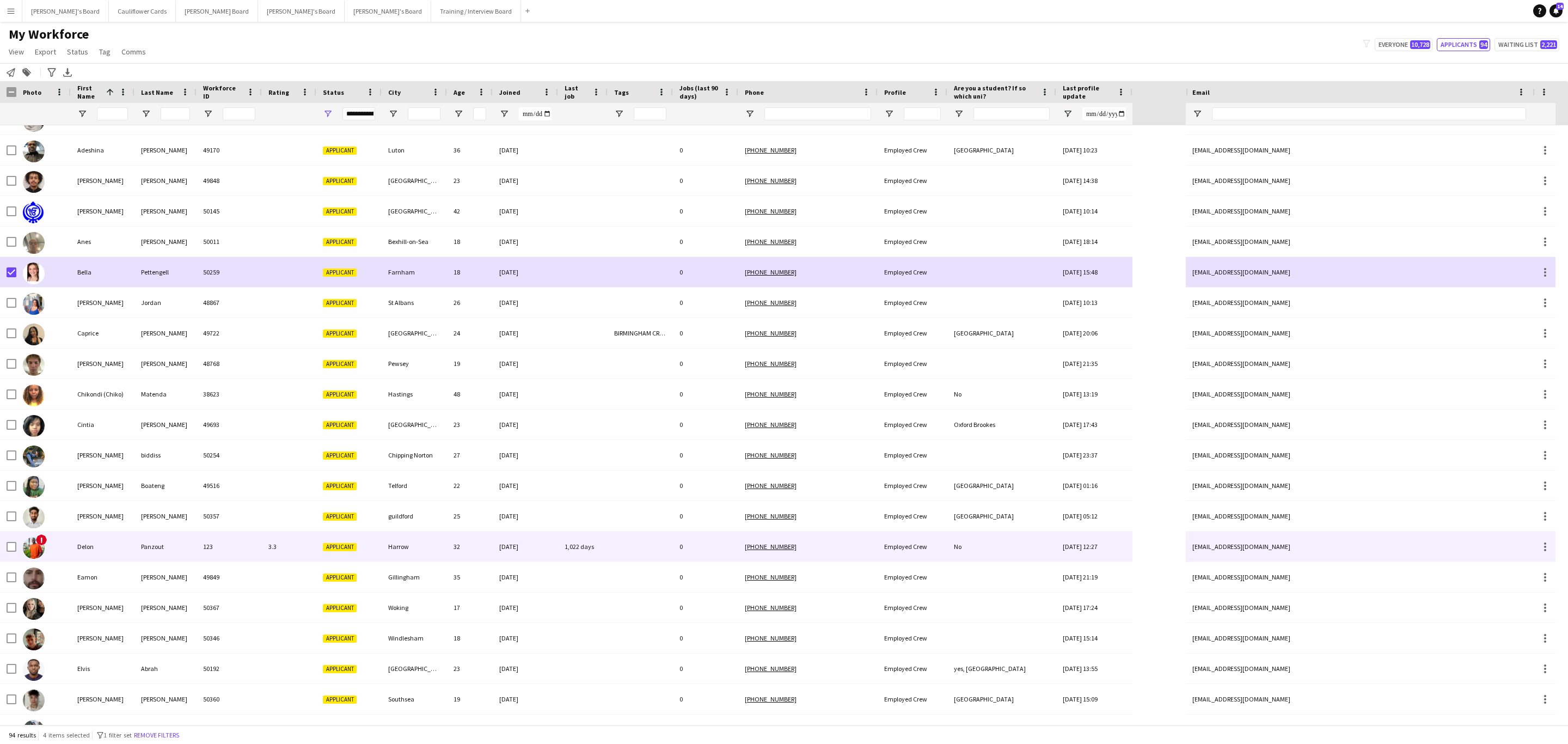
click at [608, 546] on div at bounding box center [640, 546] width 65 height 30
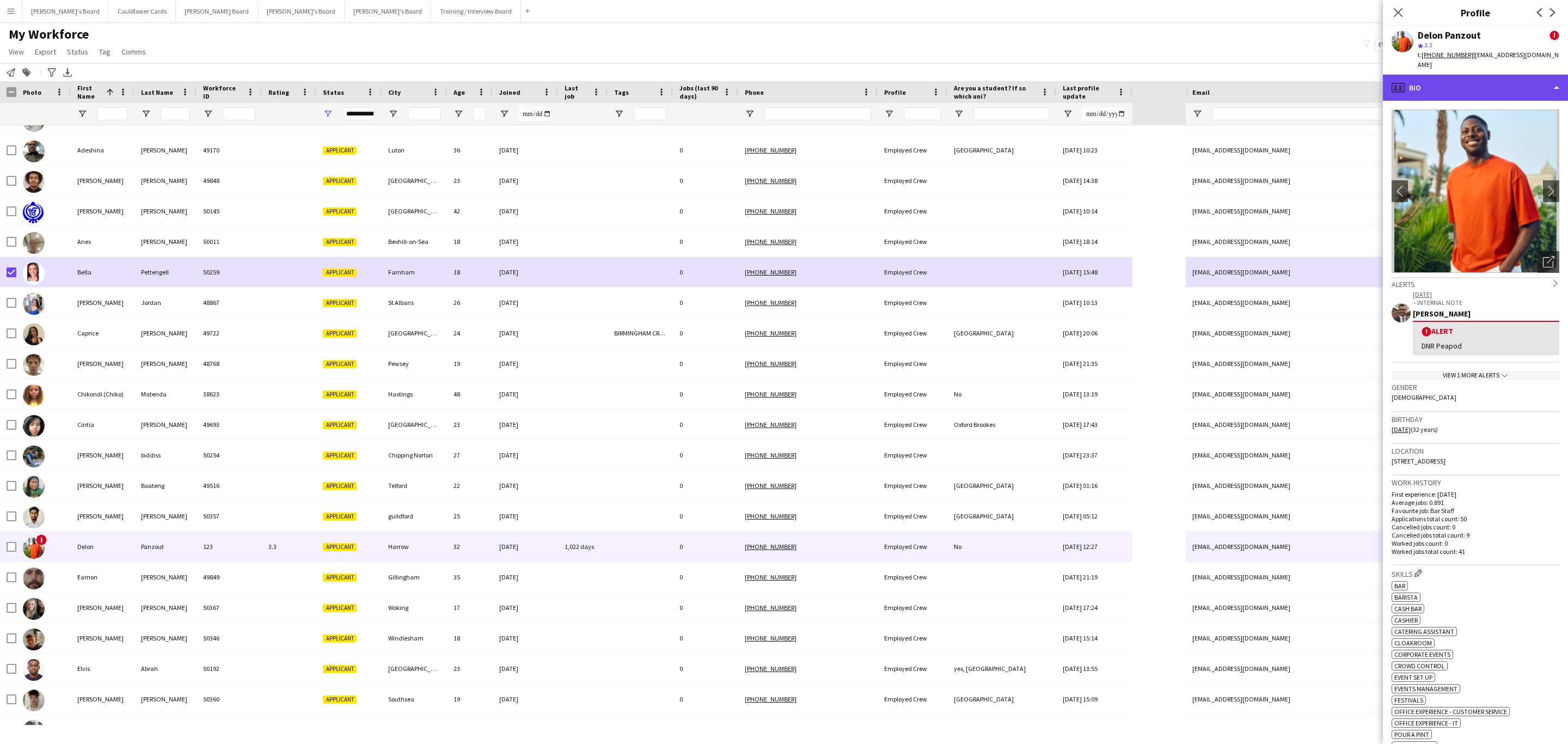
click at [1511, 90] on div "profile Bio" at bounding box center [1475, 87] width 185 height 26
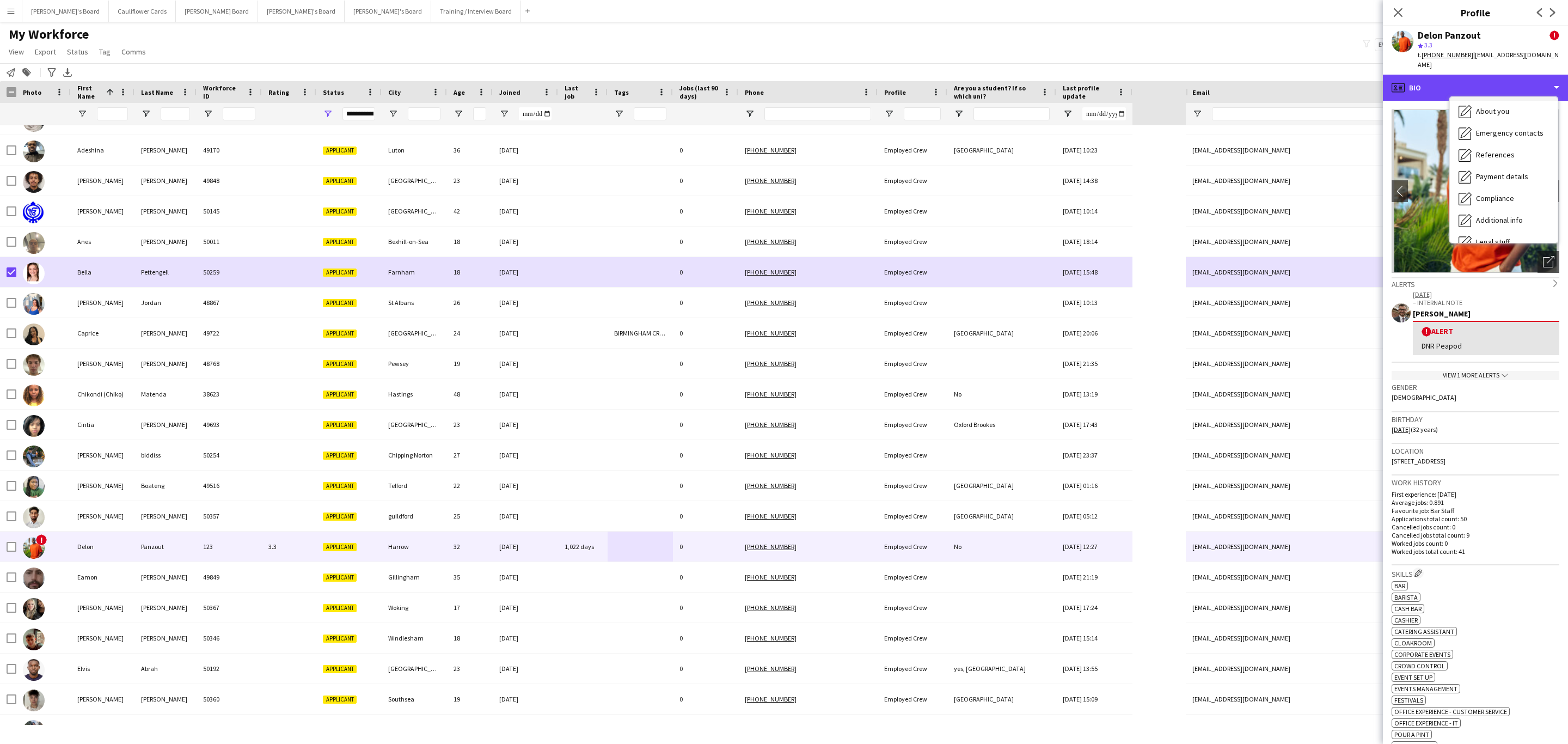
scroll to position [146, 0]
click at [1513, 219] on div "Calendar Calendar" at bounding box center [1503, 229] width 108 height 22
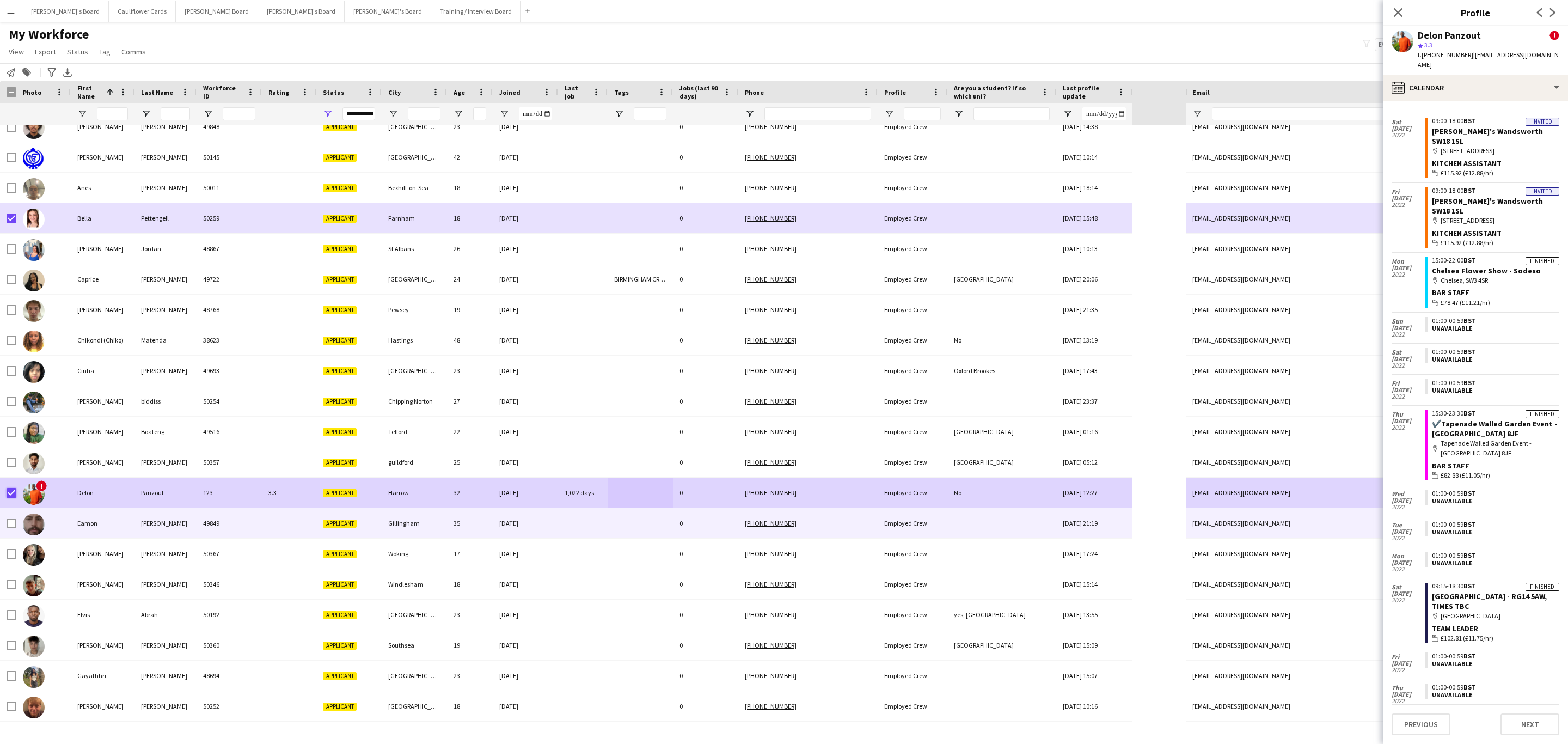
scroll to position [163, 0]
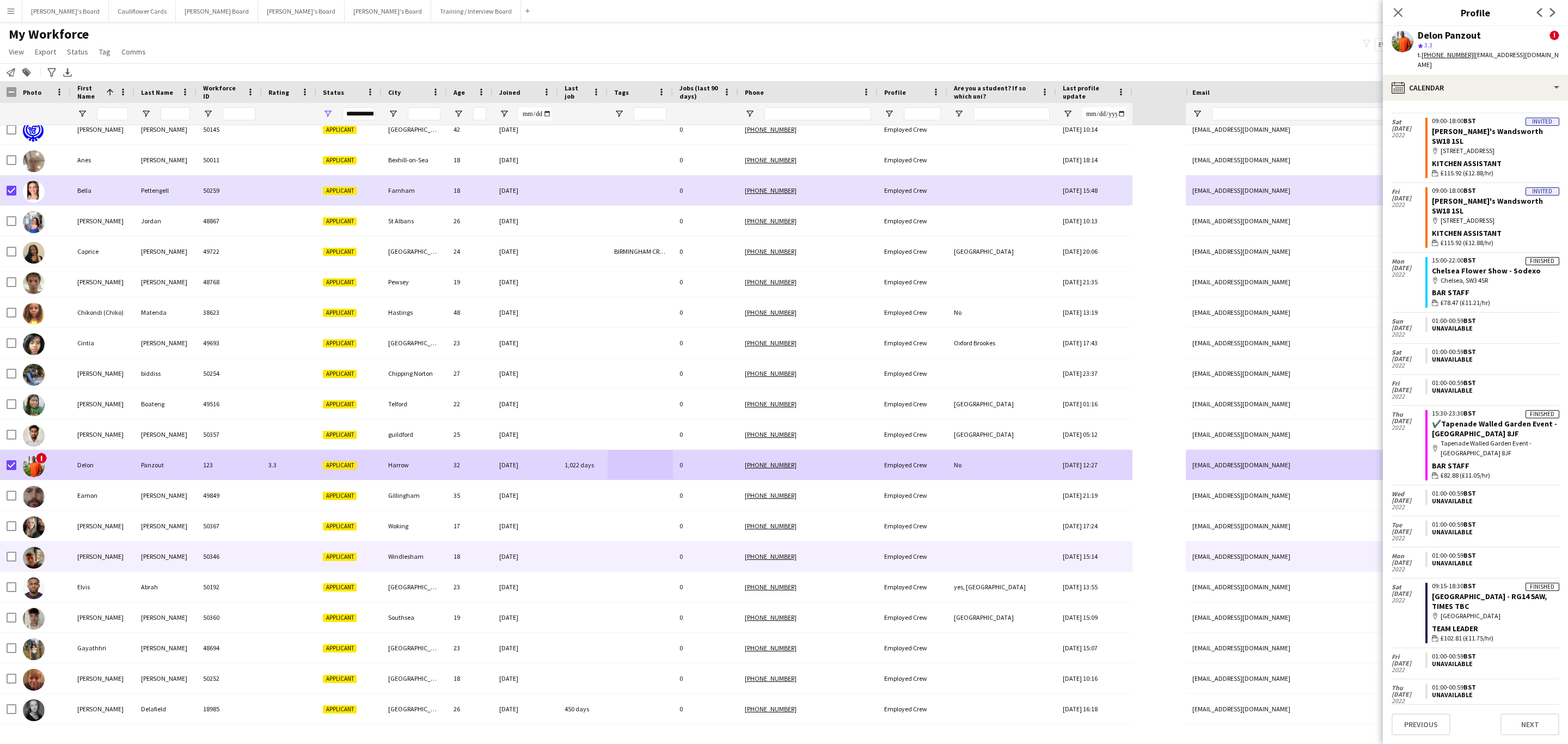
click at [560, 561] on div at bounding box center [583, 556] width 49 height 30
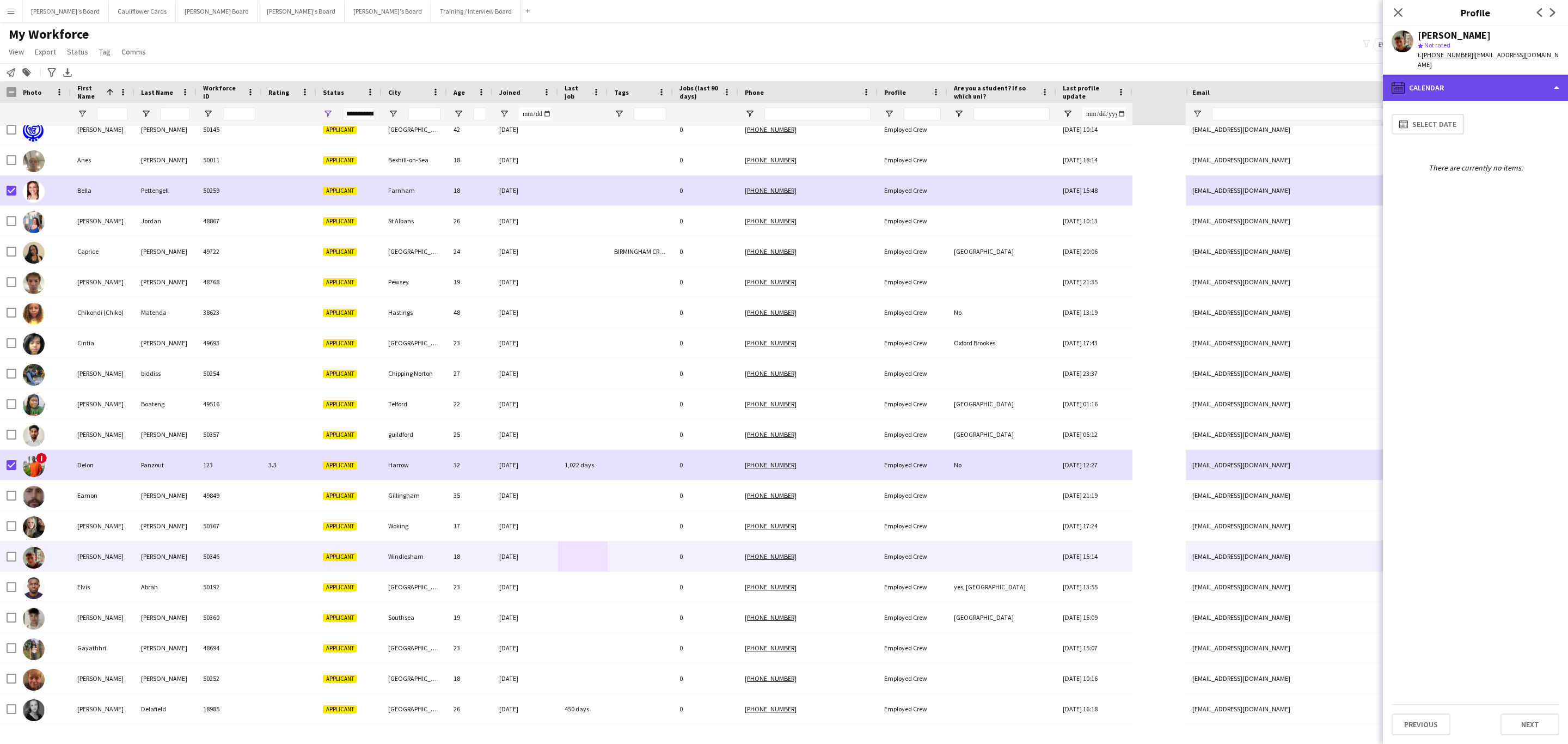
click at [1472, 74] on div "calendar-full Calendar" at bounding box center [1475, 87] width 185 height 26
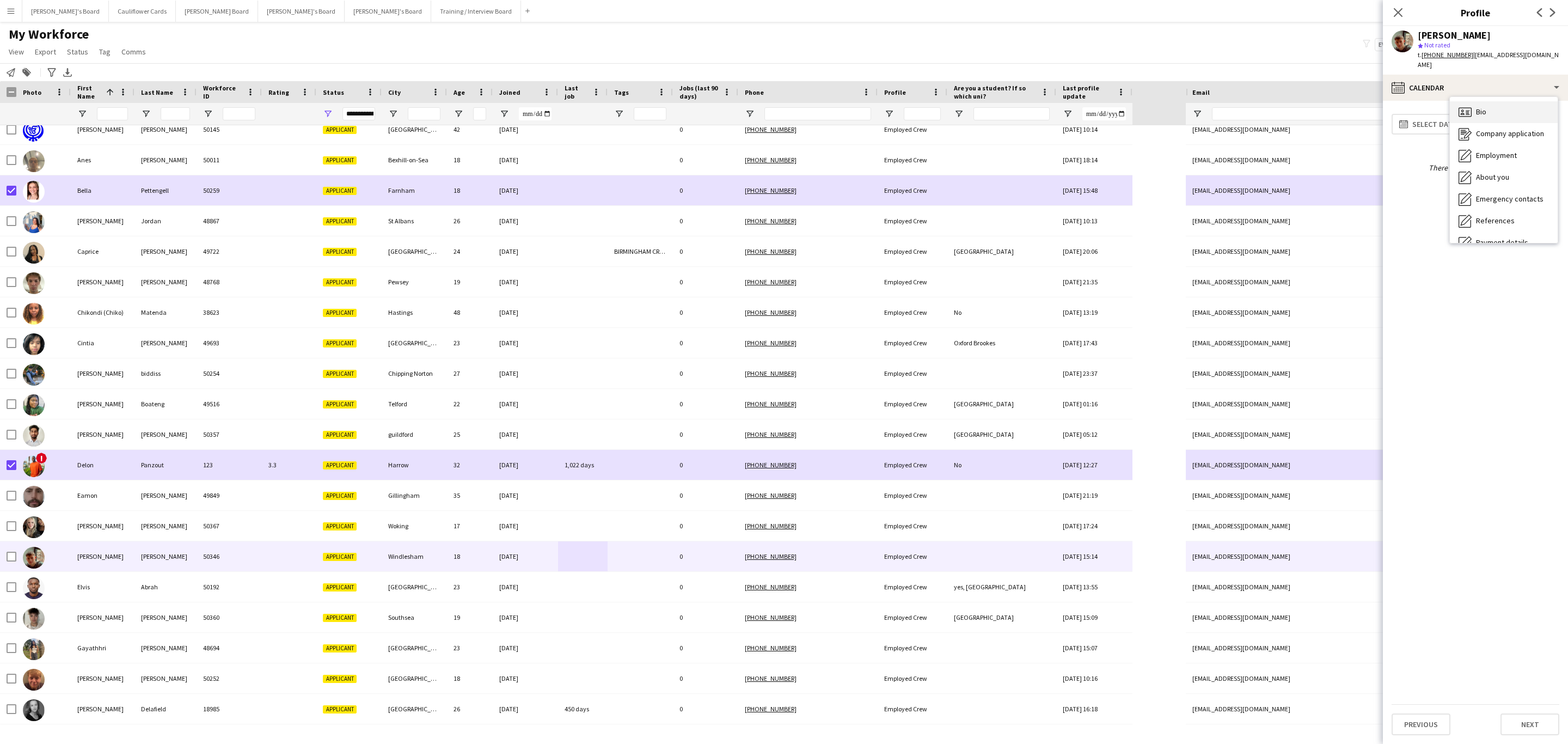
click at [1498, 110] on div "Bio Bio" at bounding box center [1503, 112] width 108 height 22
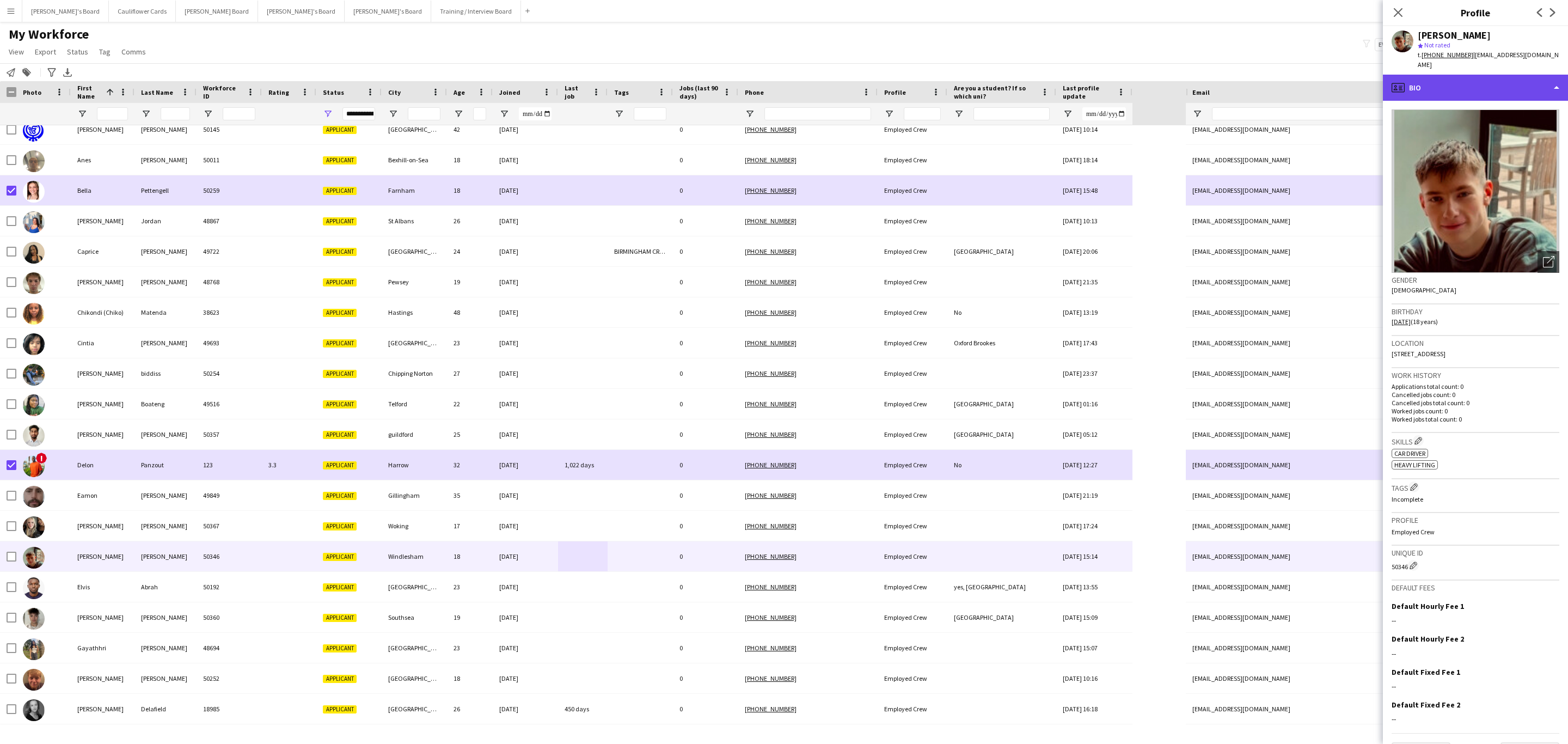
click at [1493, 89] on div "profile Bio" at bounding box center [1475, 87] width 185 height 26
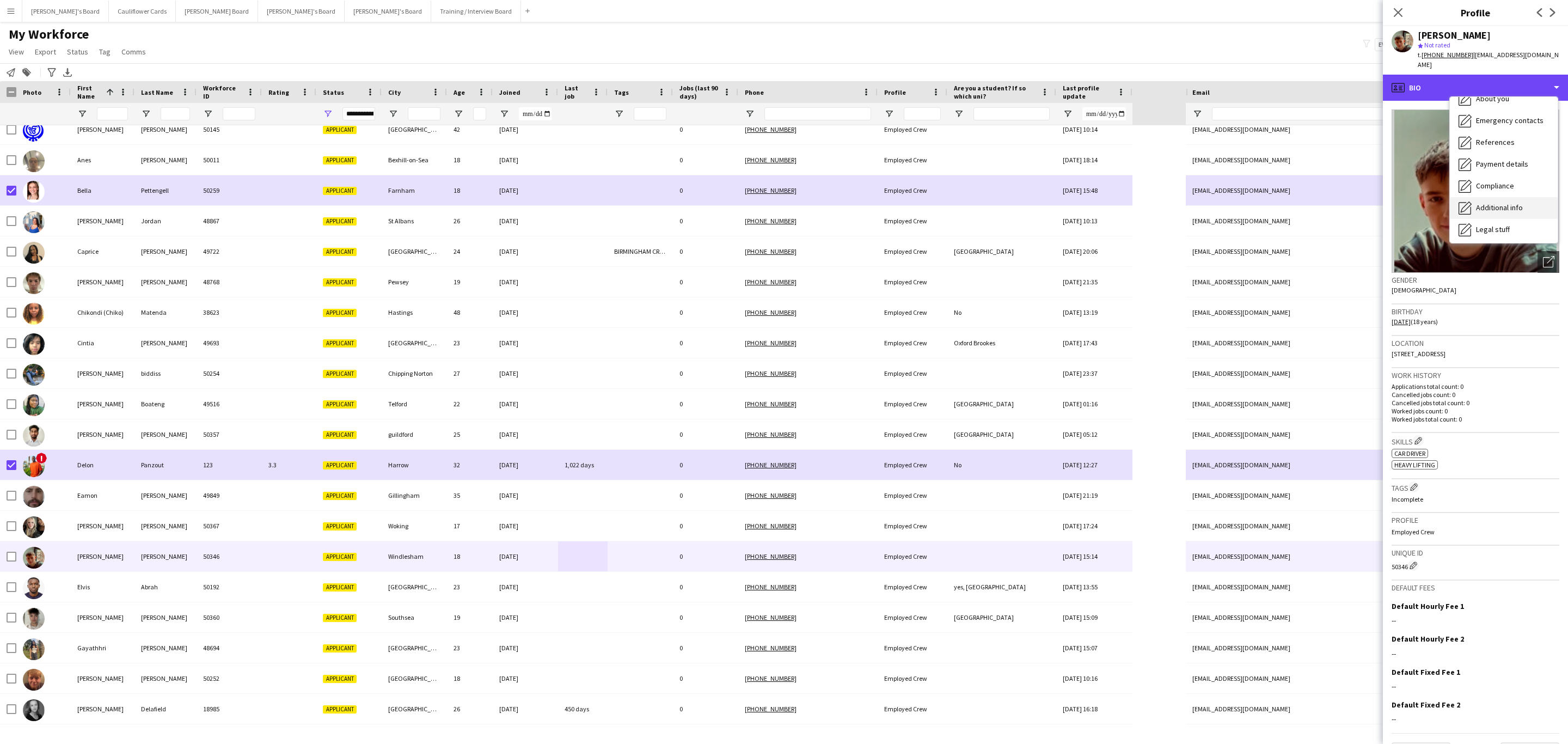
scroll to position [146, 0]
click at [1497, 135] on span "Additional info" at bounding box center [1499, 140] width 47 height 9
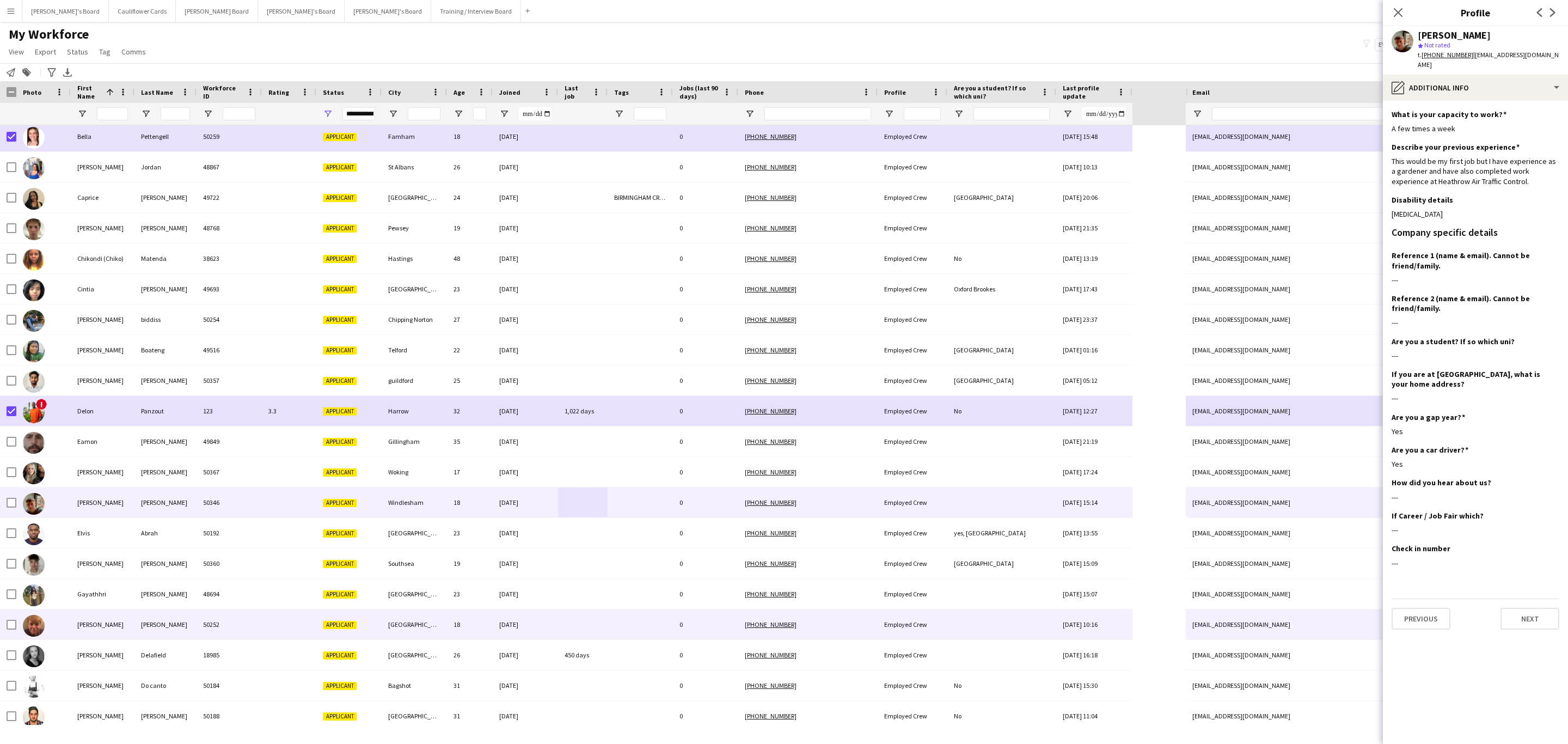
scroll to position [245, 0]
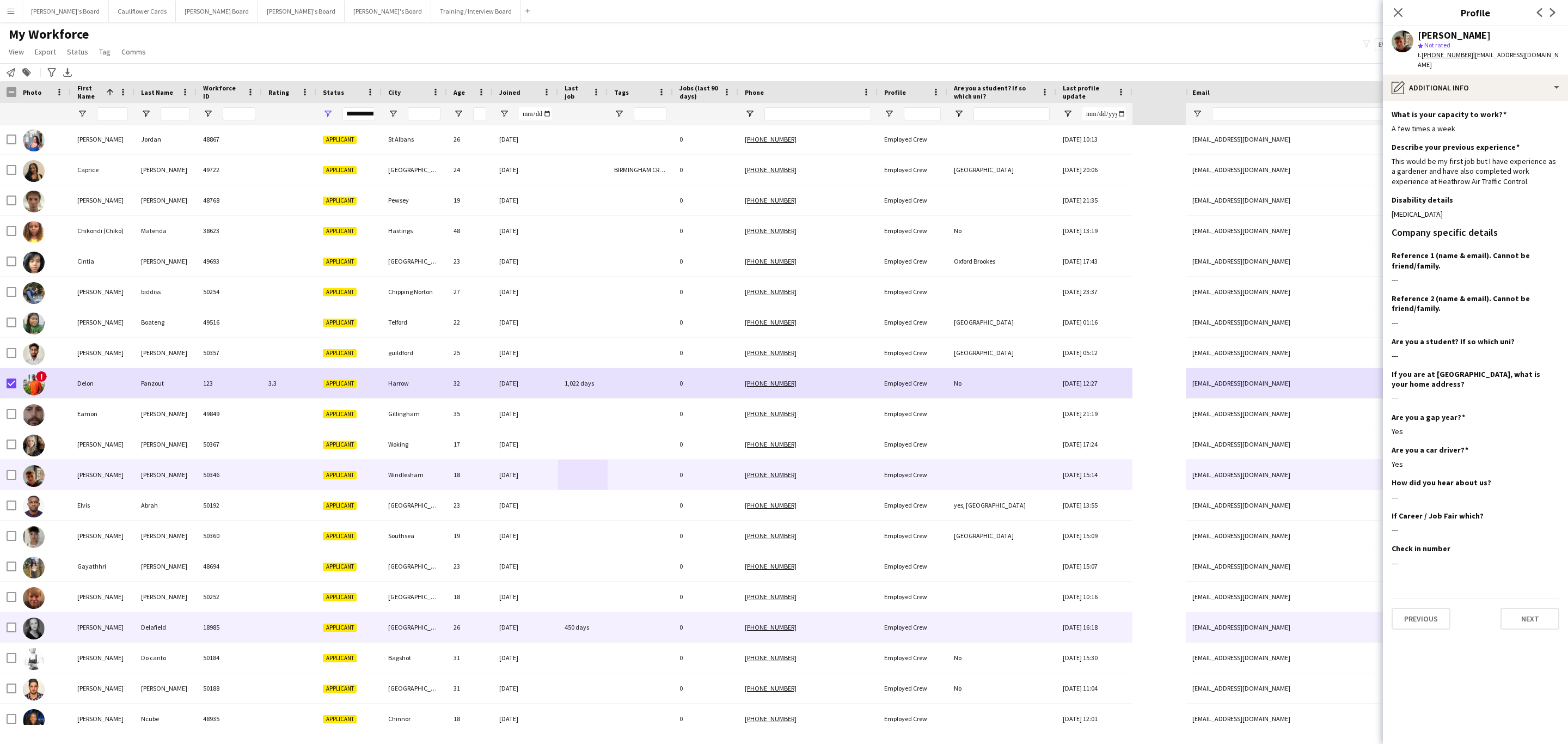
click at [643, 628] on div at bounding box center [640, 627] width 65 height 30
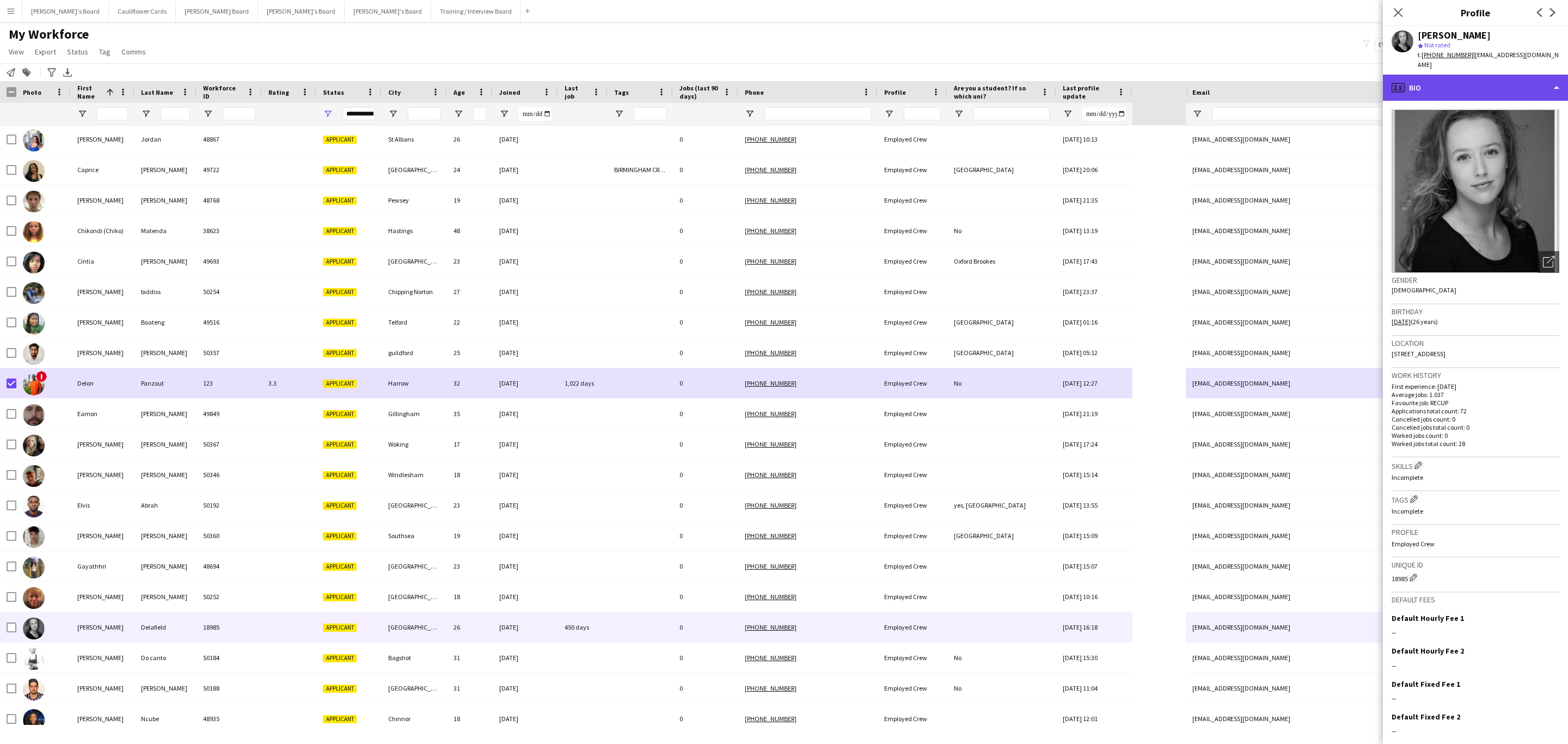
click at [1471, 88] on div "profile Bio" at bounding box center [1475, 87] width 185 height 26
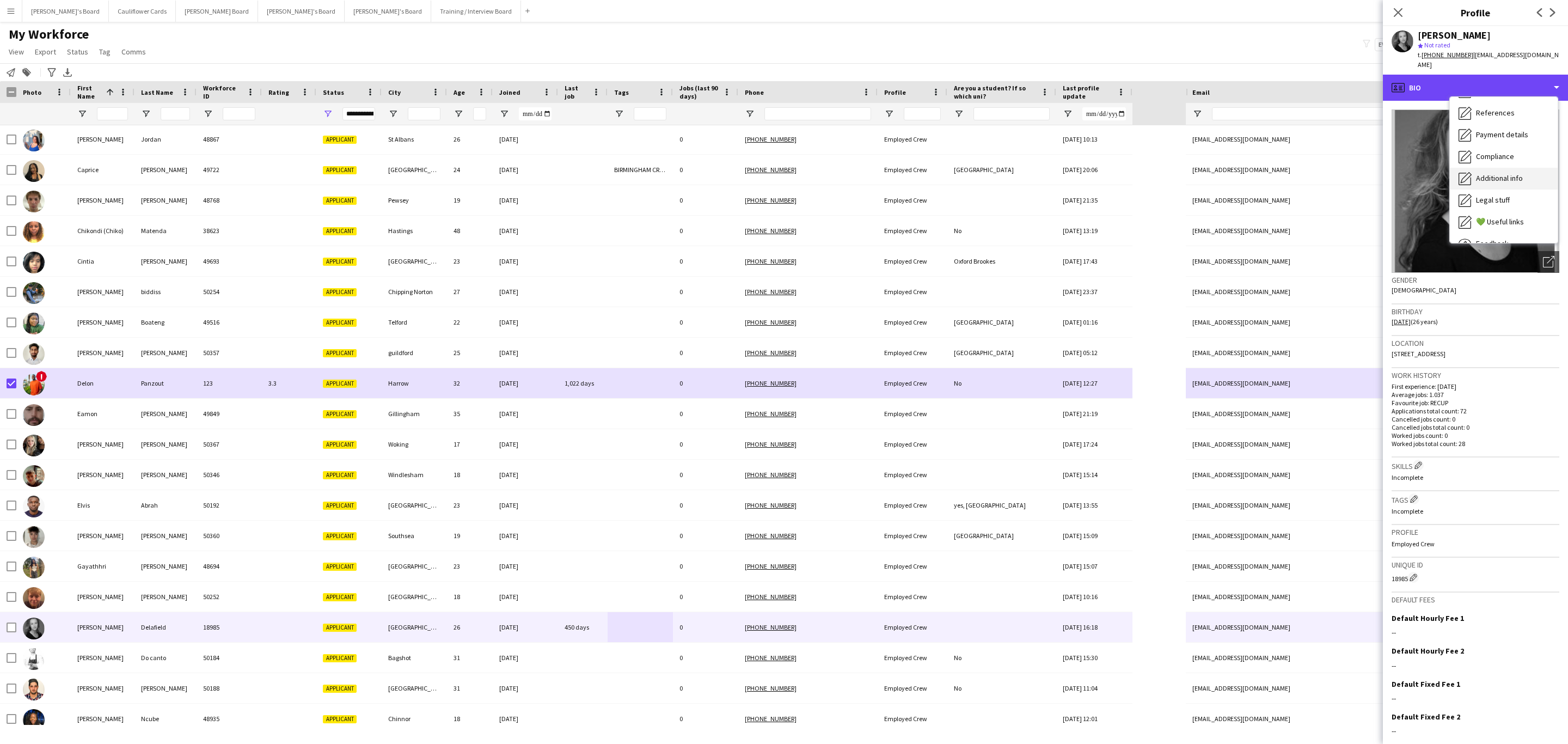
scroll to position [146, 0]
click at [1511, 222] on div "Calendar Calendar" at bounding box center [1503, 229] width 108 height 22
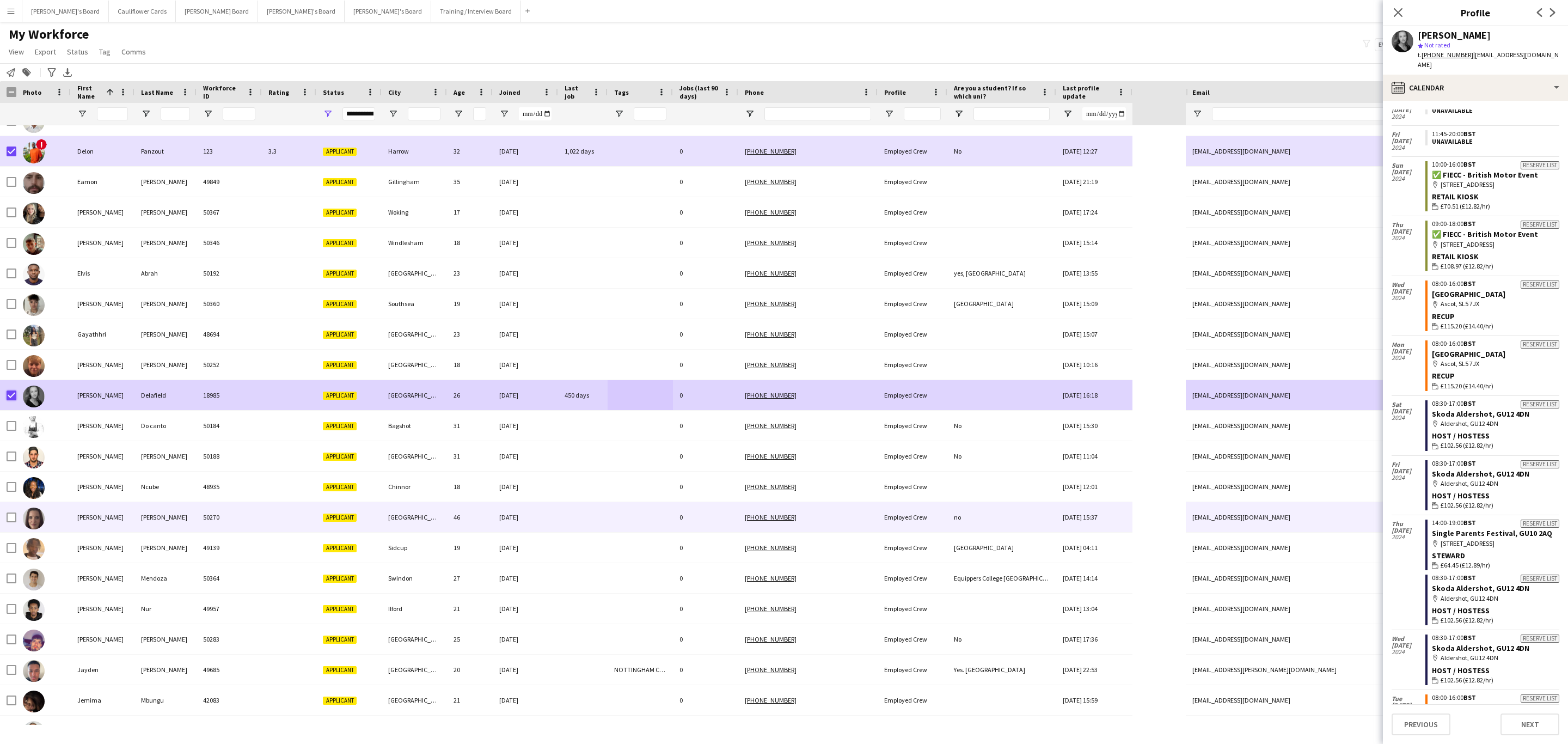
scroll to position [490, 0]
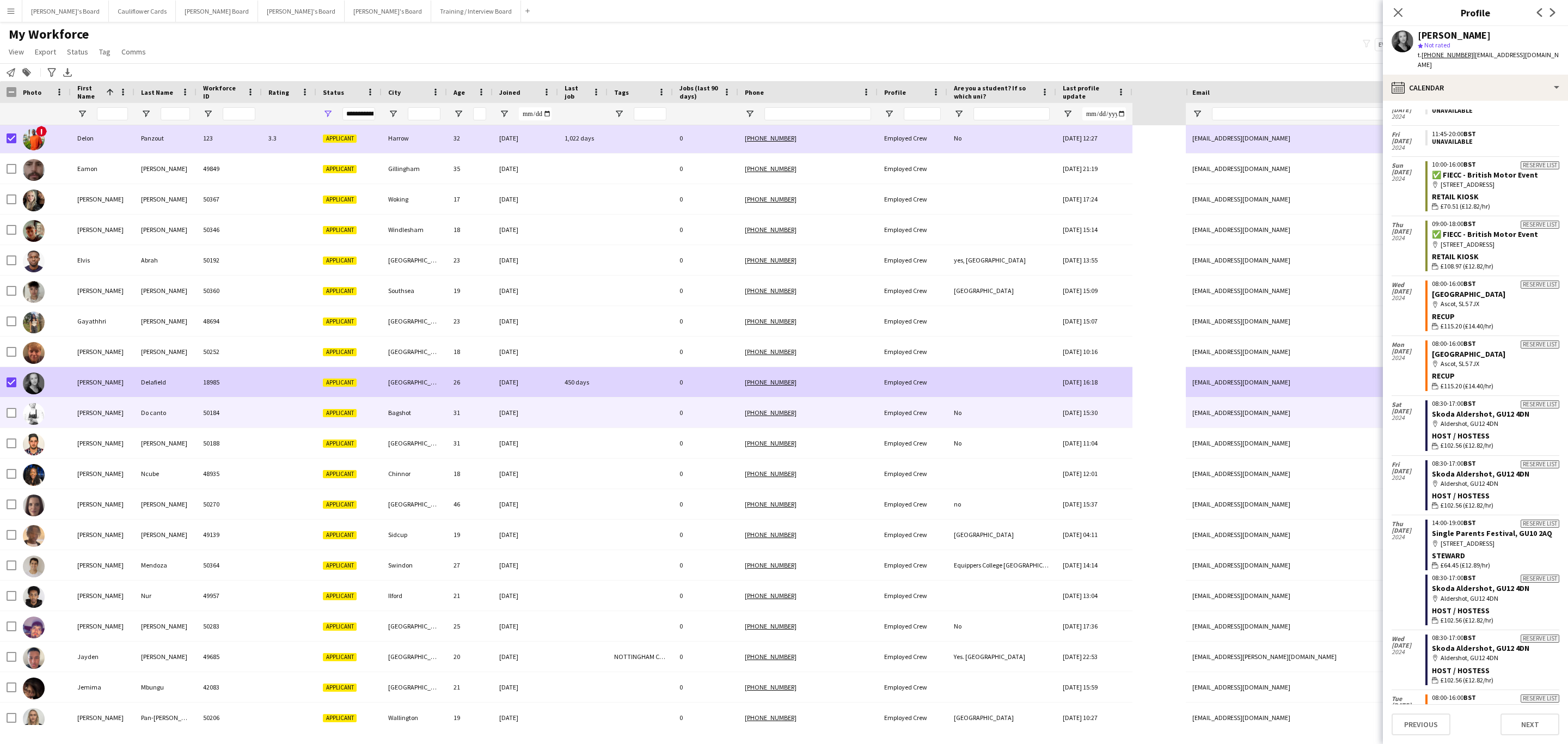
click at [548, 425] on div "[DATE]" at bounding box center [525, 412] width 65 height 30
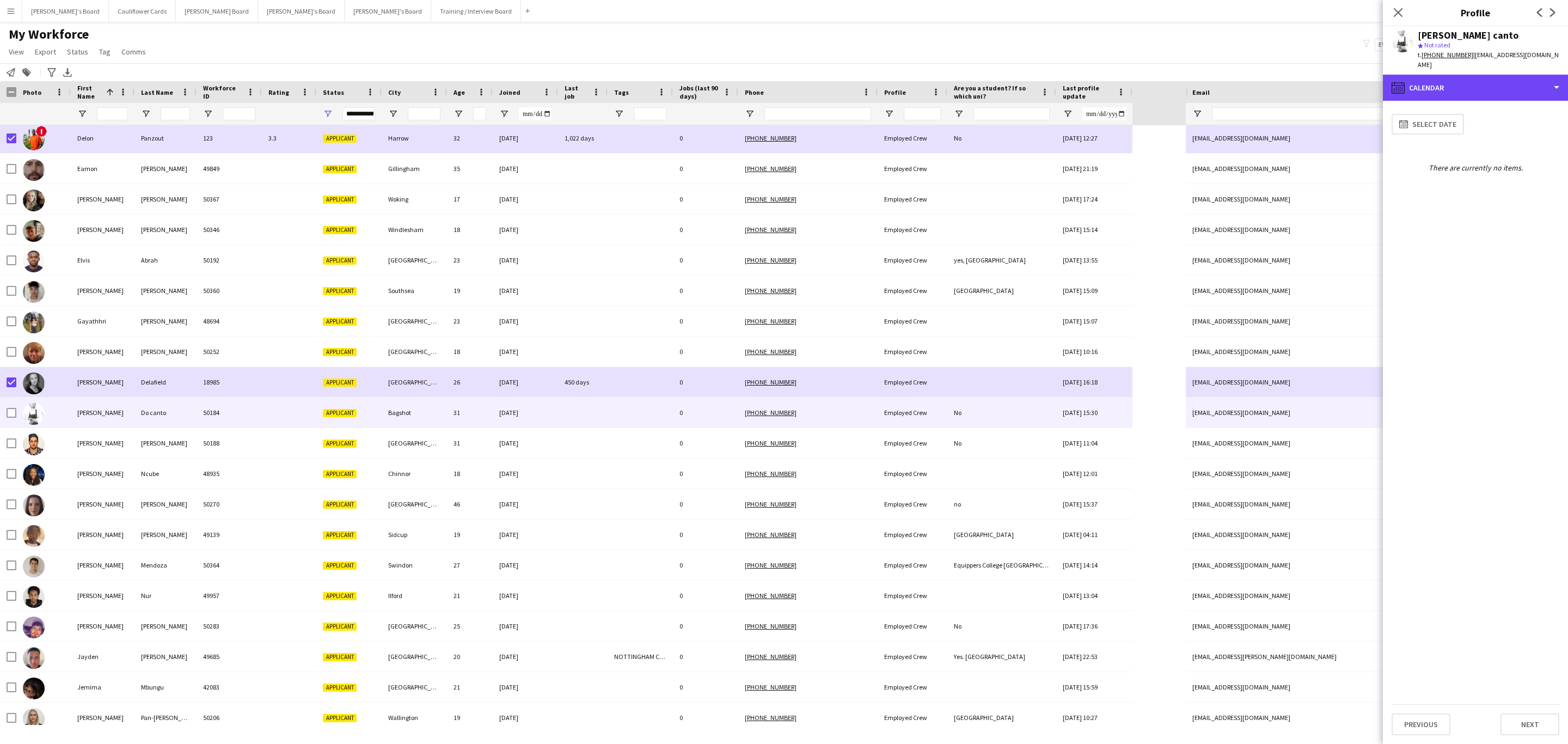
click at [1524, 74] on div "calendar-full Calendar" at bounding box center [1475, 87] width 185 height 26
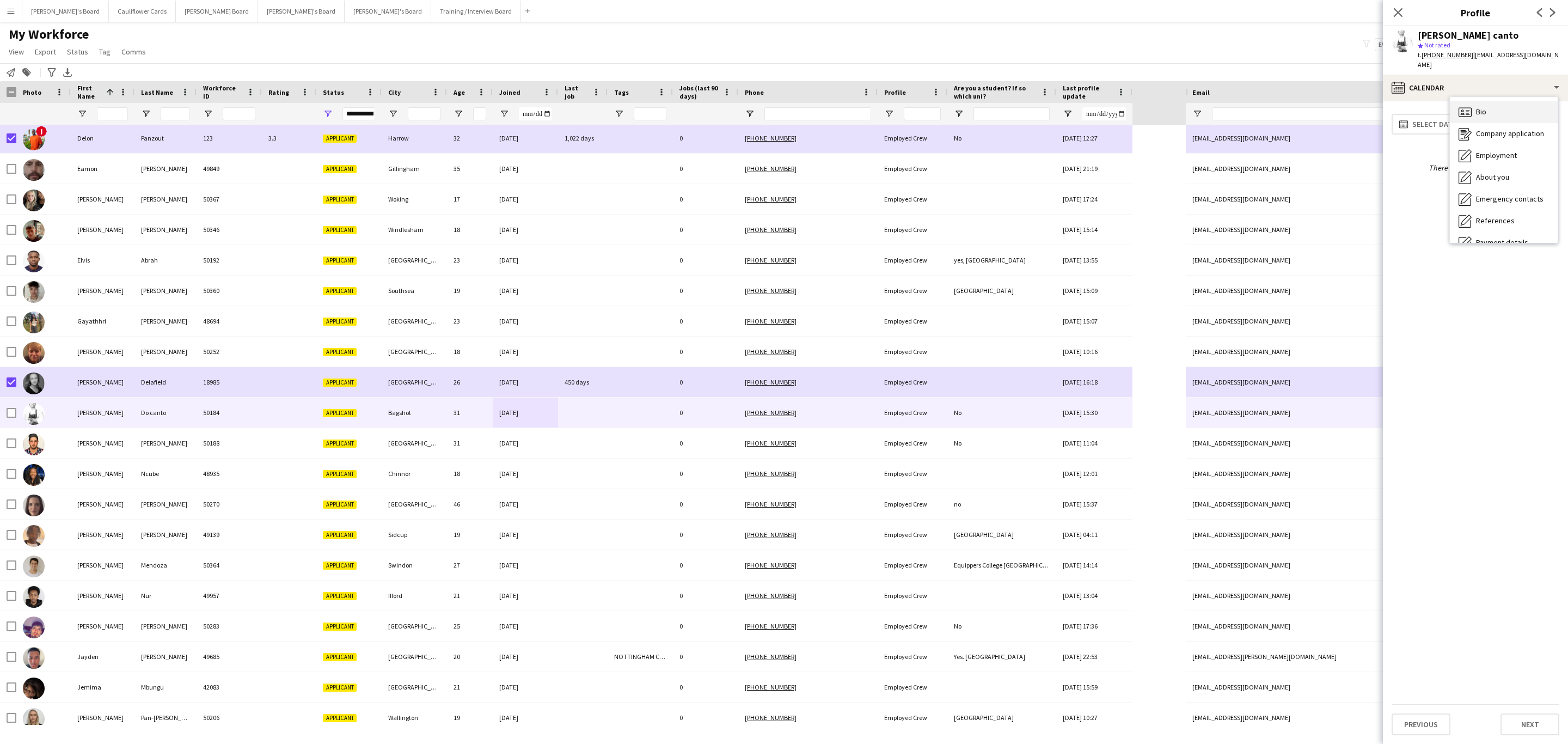
click at [1511, 108] on div "Bio Bio" at bounding box center [1503, 112] width 108 height 22
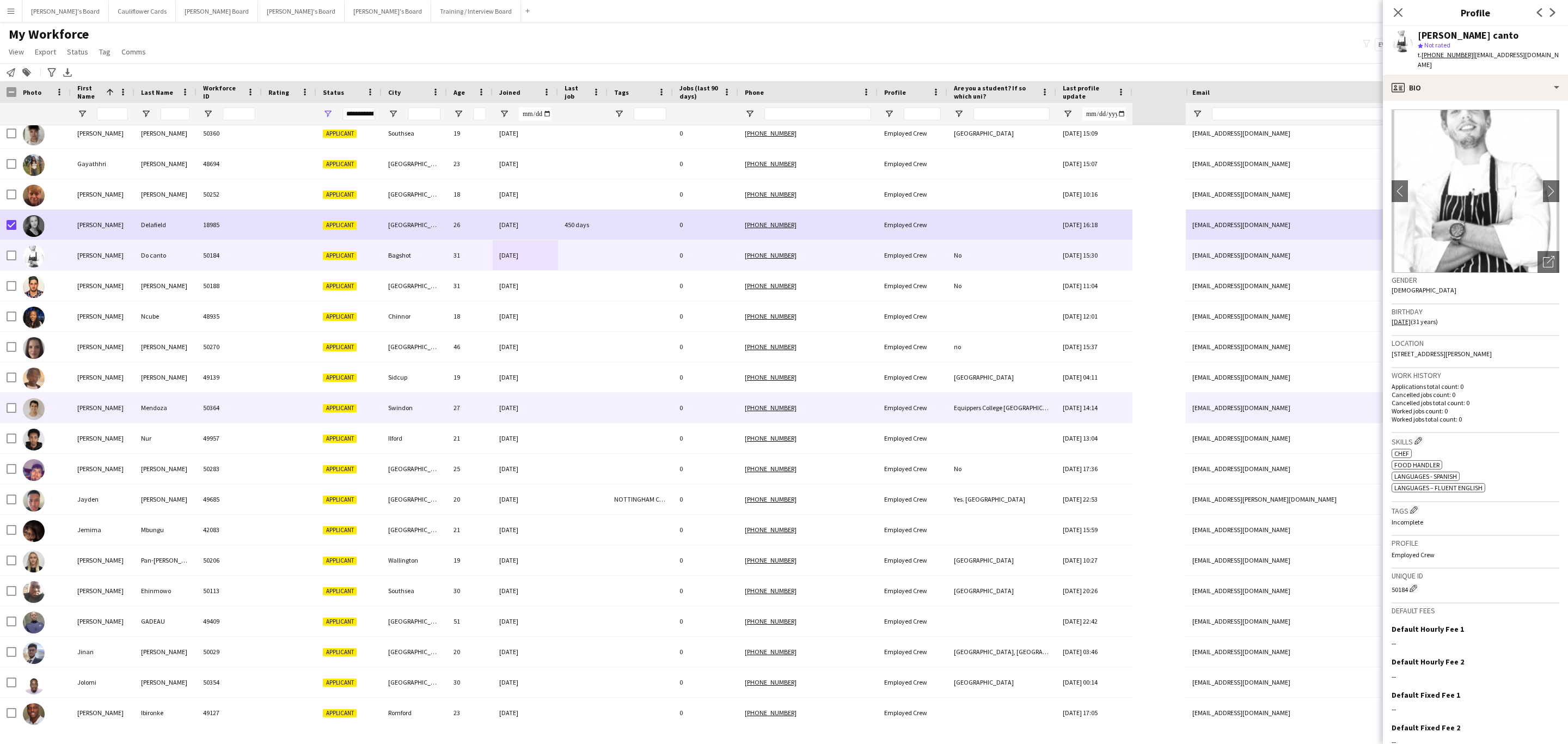
scroll to position [654, 0]
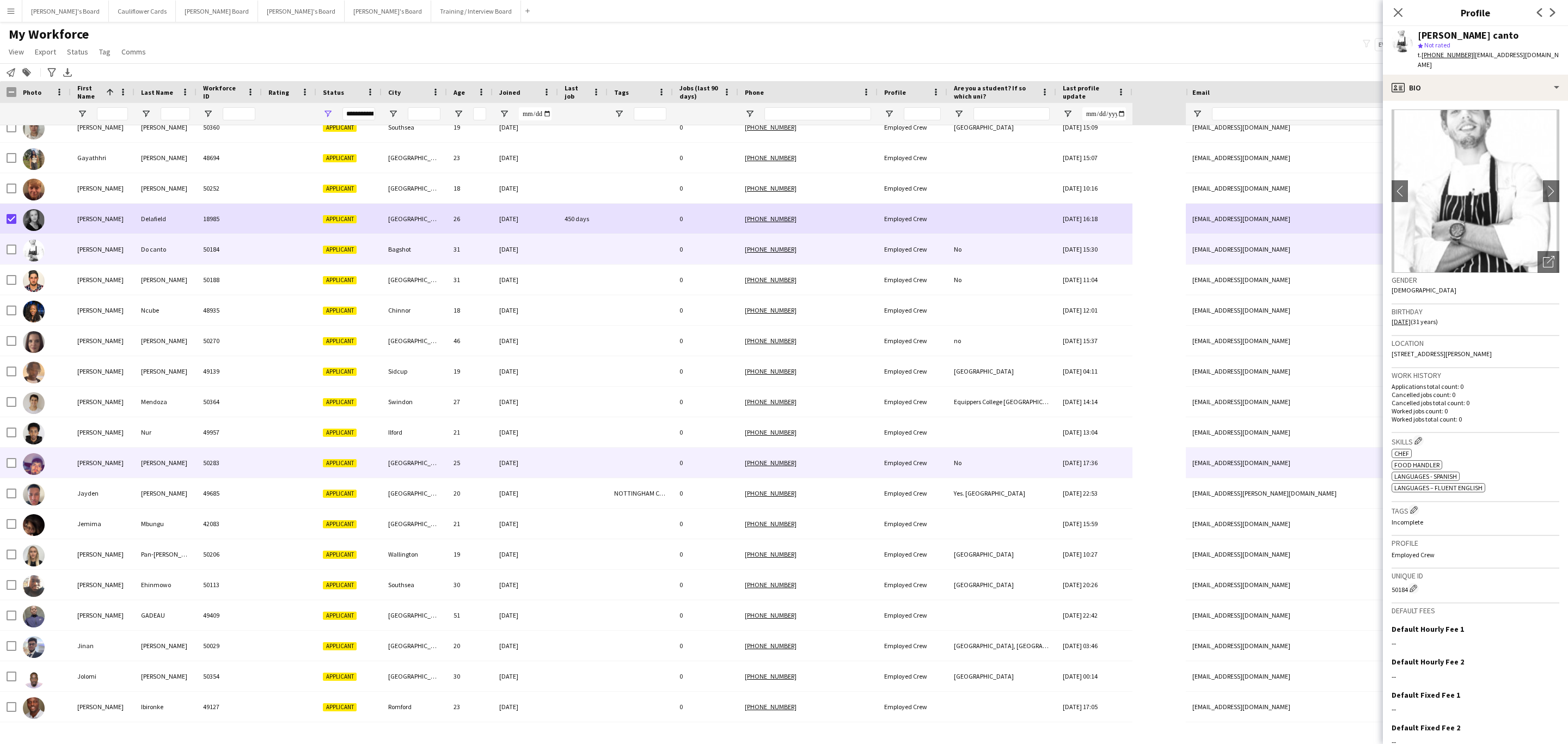
click at [549, 466] on div "[DATE]" at bounding box center [525, 462] width 65 height 30
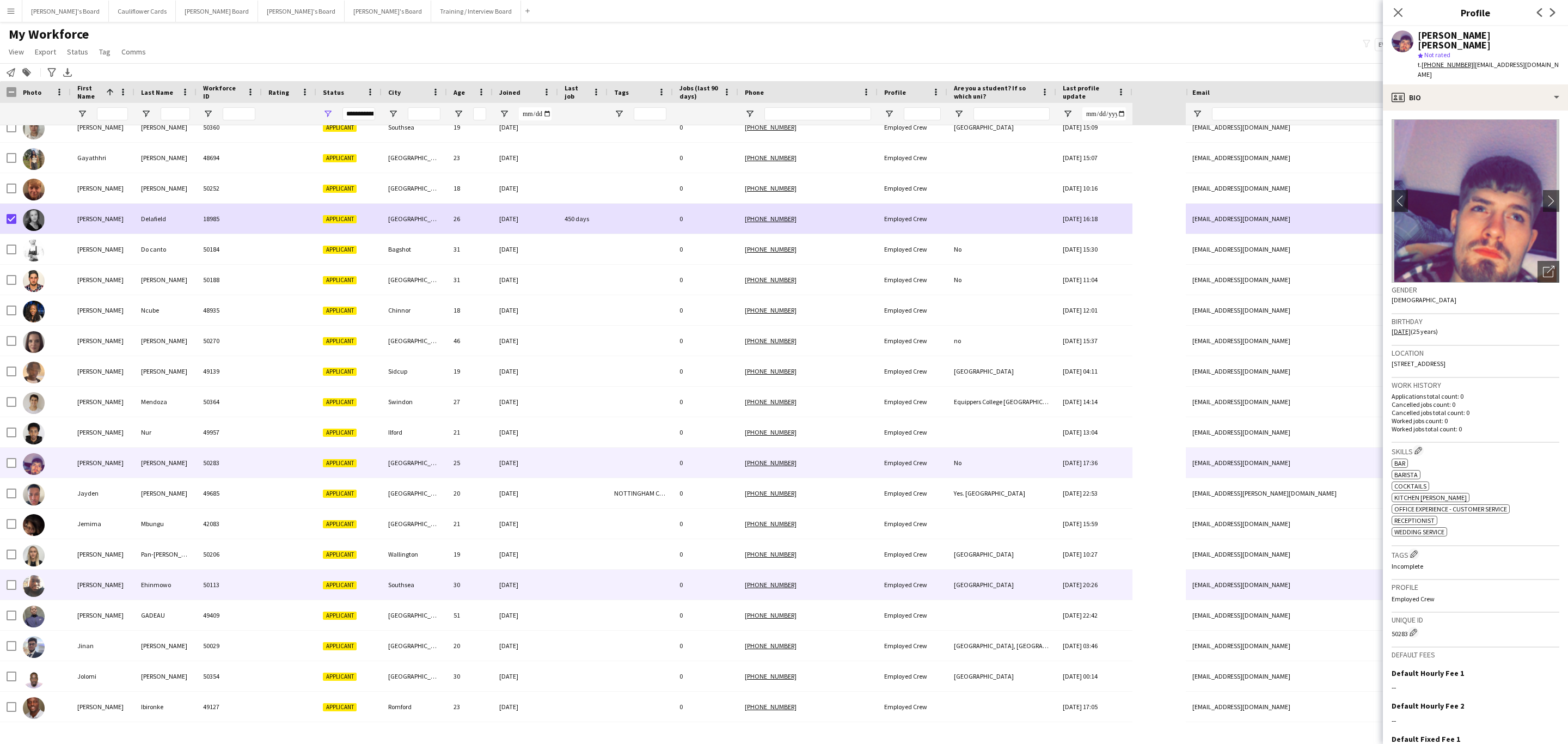
click at [587, 596] on div at bounding box center [583, 585] width 49 height 30
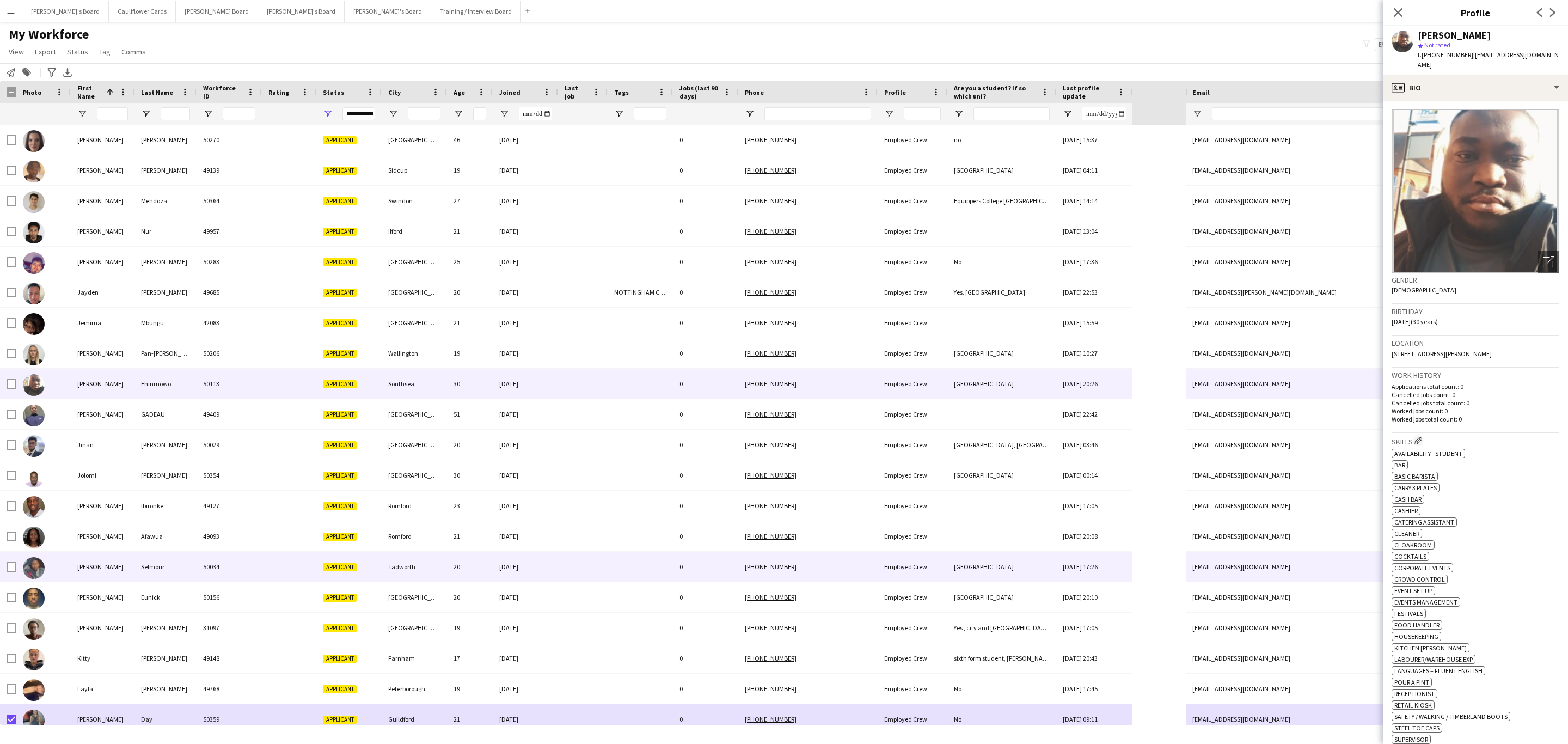
scroll to position [0, 0]
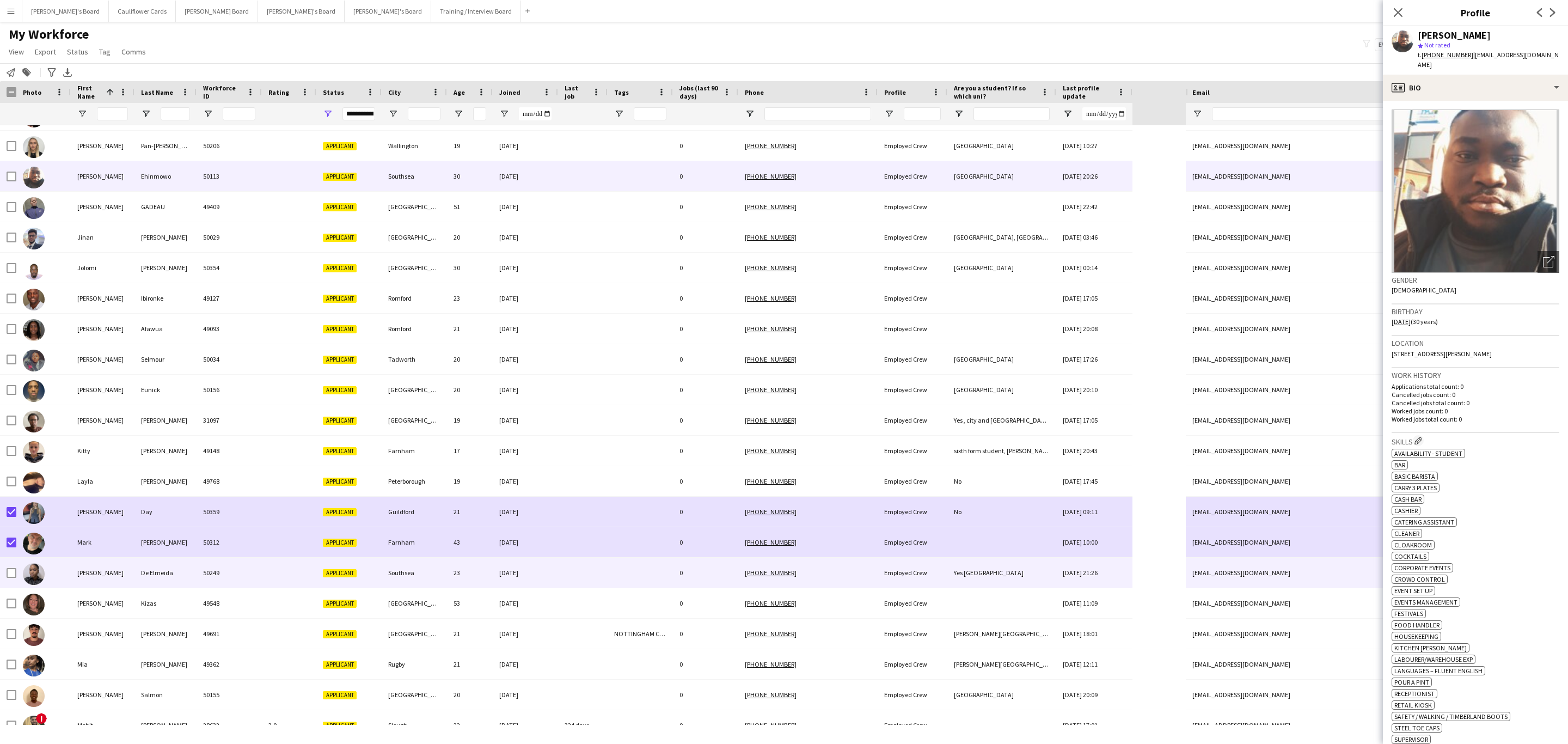
click at [572, 572] on div at bounding box center [583, 572] width 49 height 30
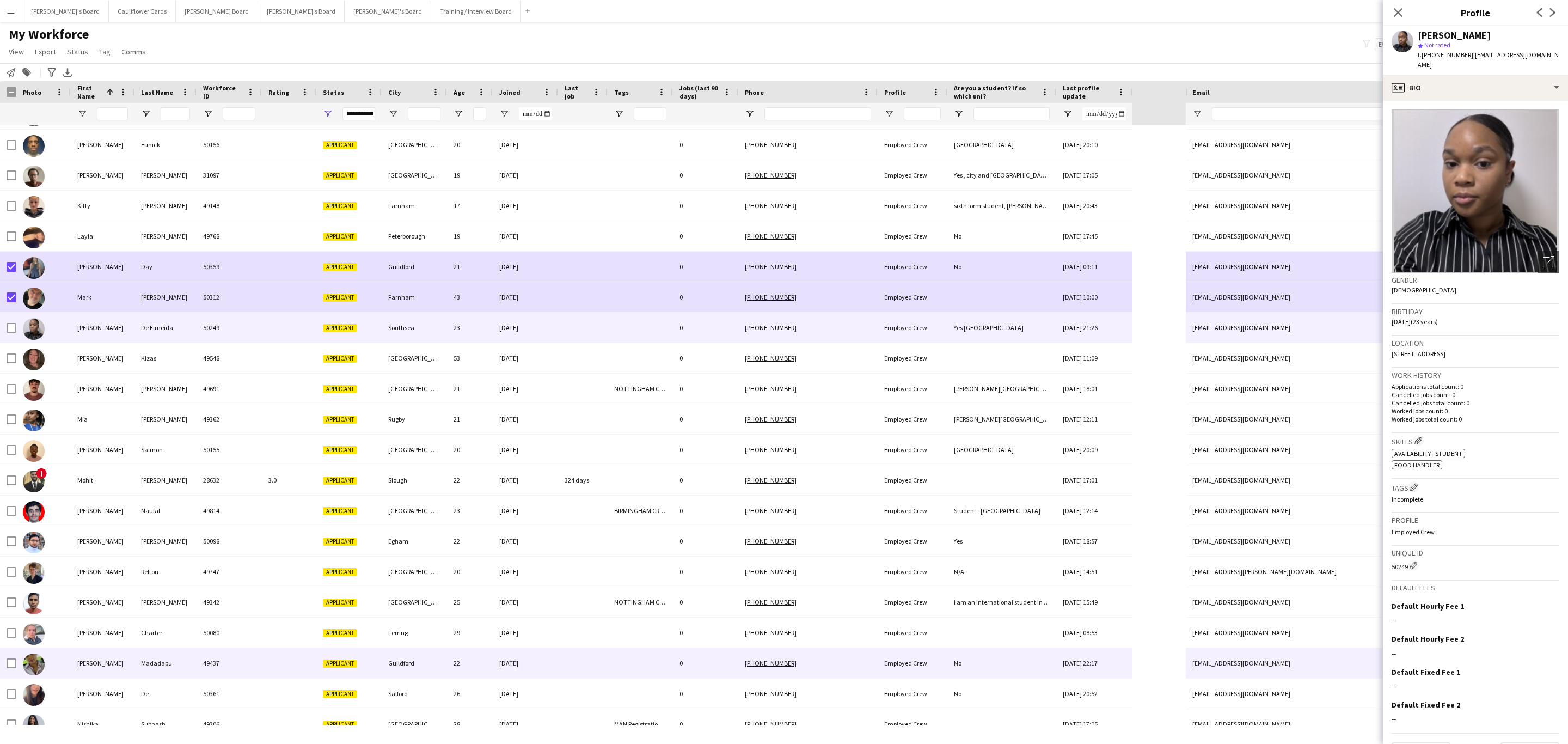
click at [554, 654] on div "[DATE]" at bounding box center [525, 662] width 65 height 30
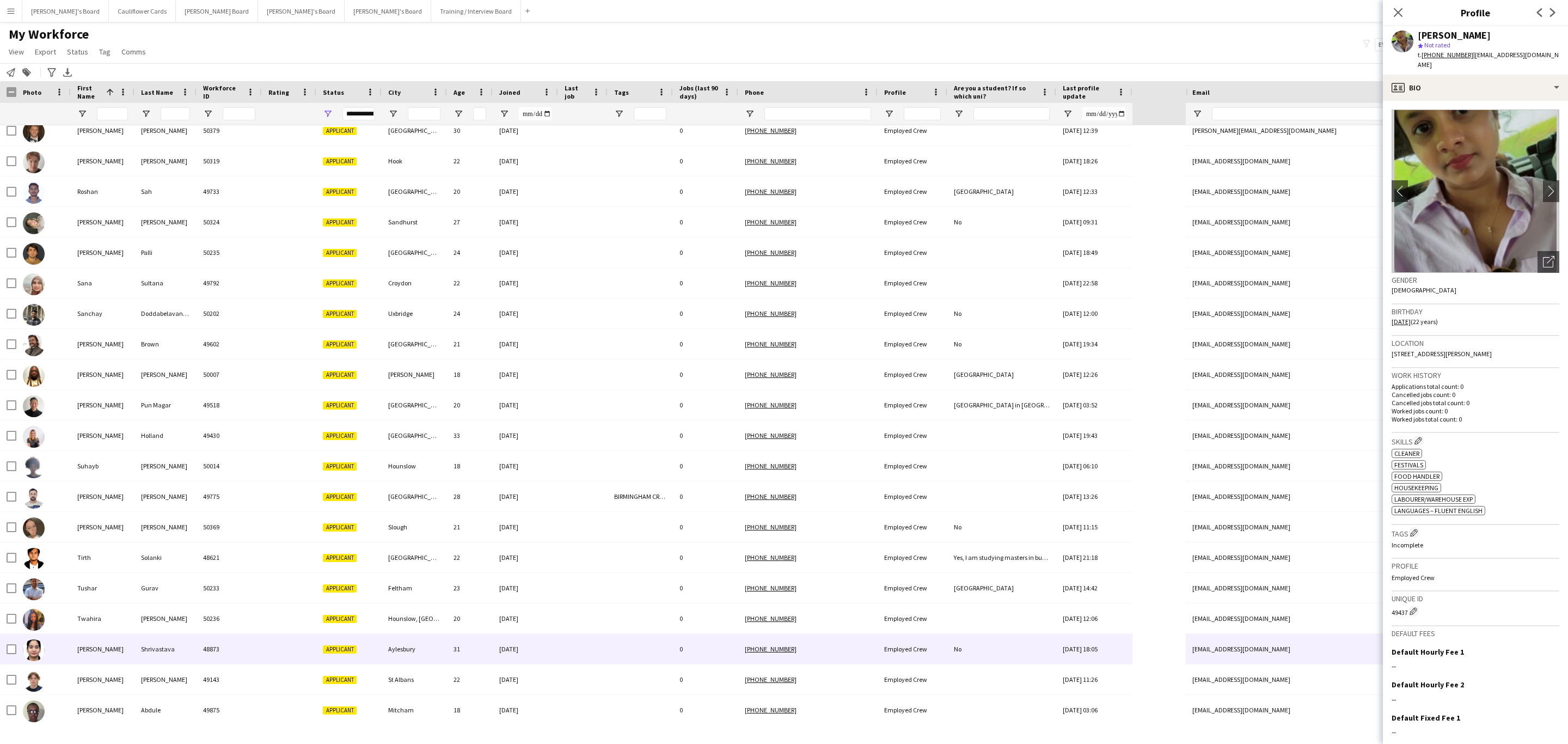
click at [570, 646] on div at bounding box center [583, 649] width 49 height 30
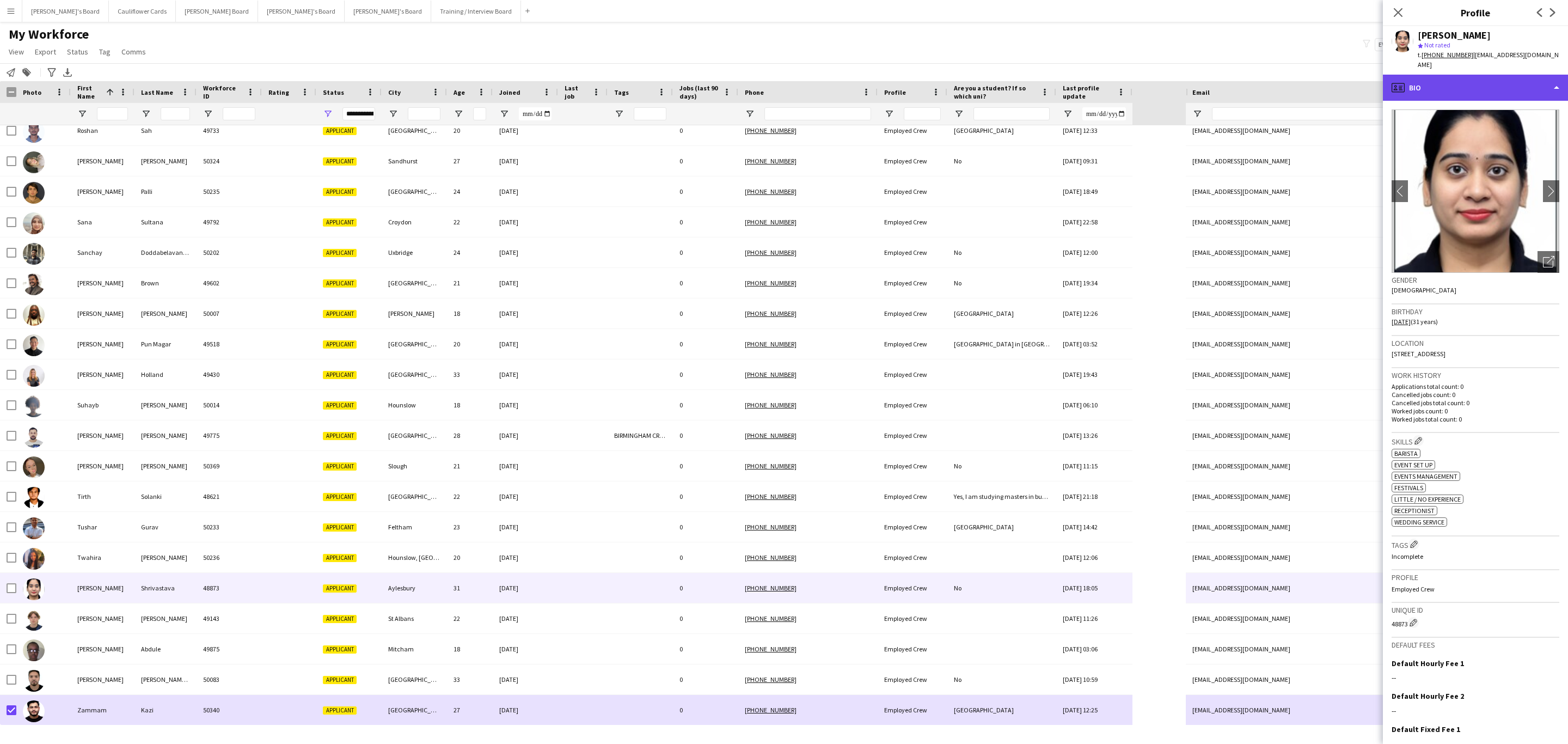
click at [1519, 92] on div "profile Bio" at bounding box center [1475, 87] width 185 height 26
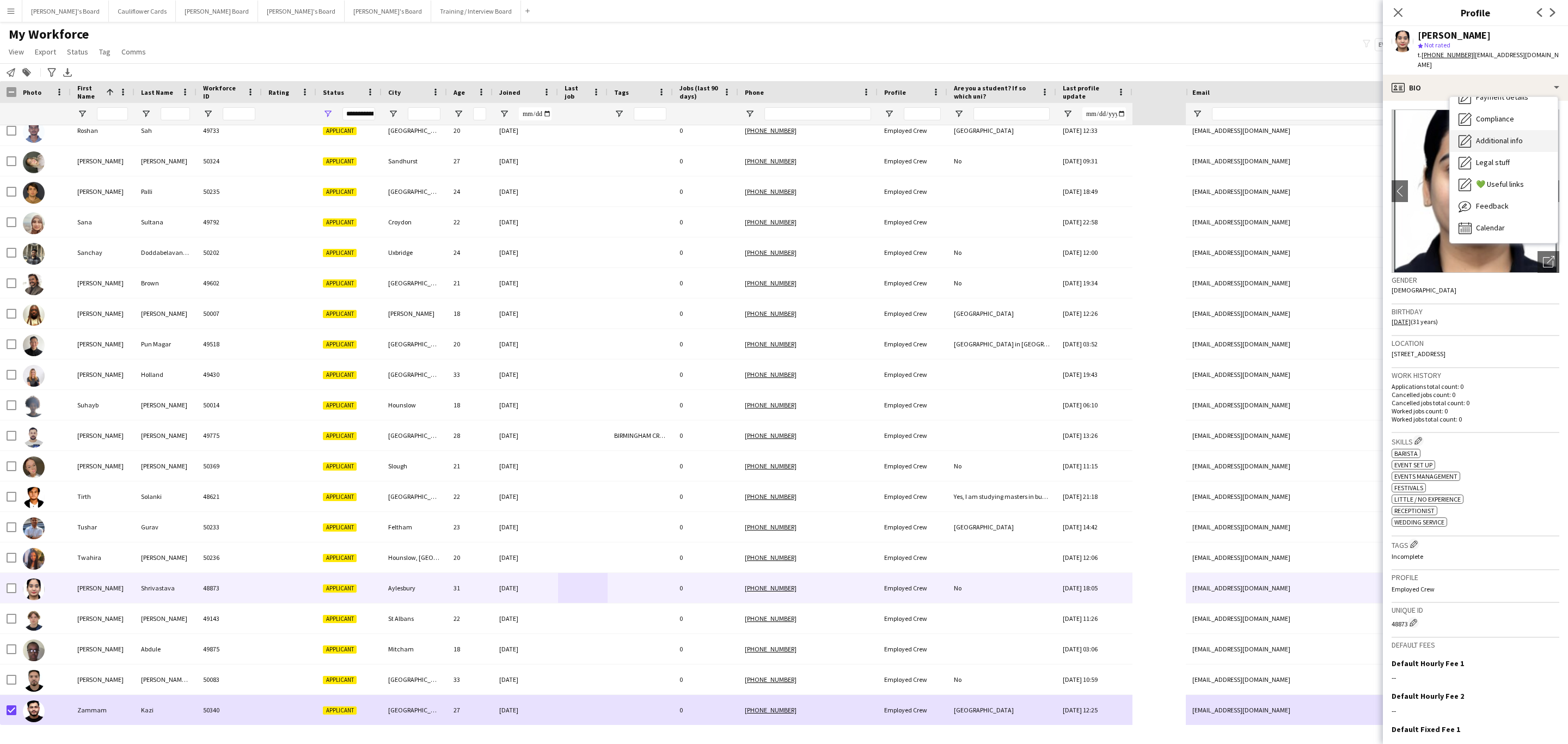
click at [1501, 139] on span "Additional info" at bounding box center [1499, 140] width 47 height 9
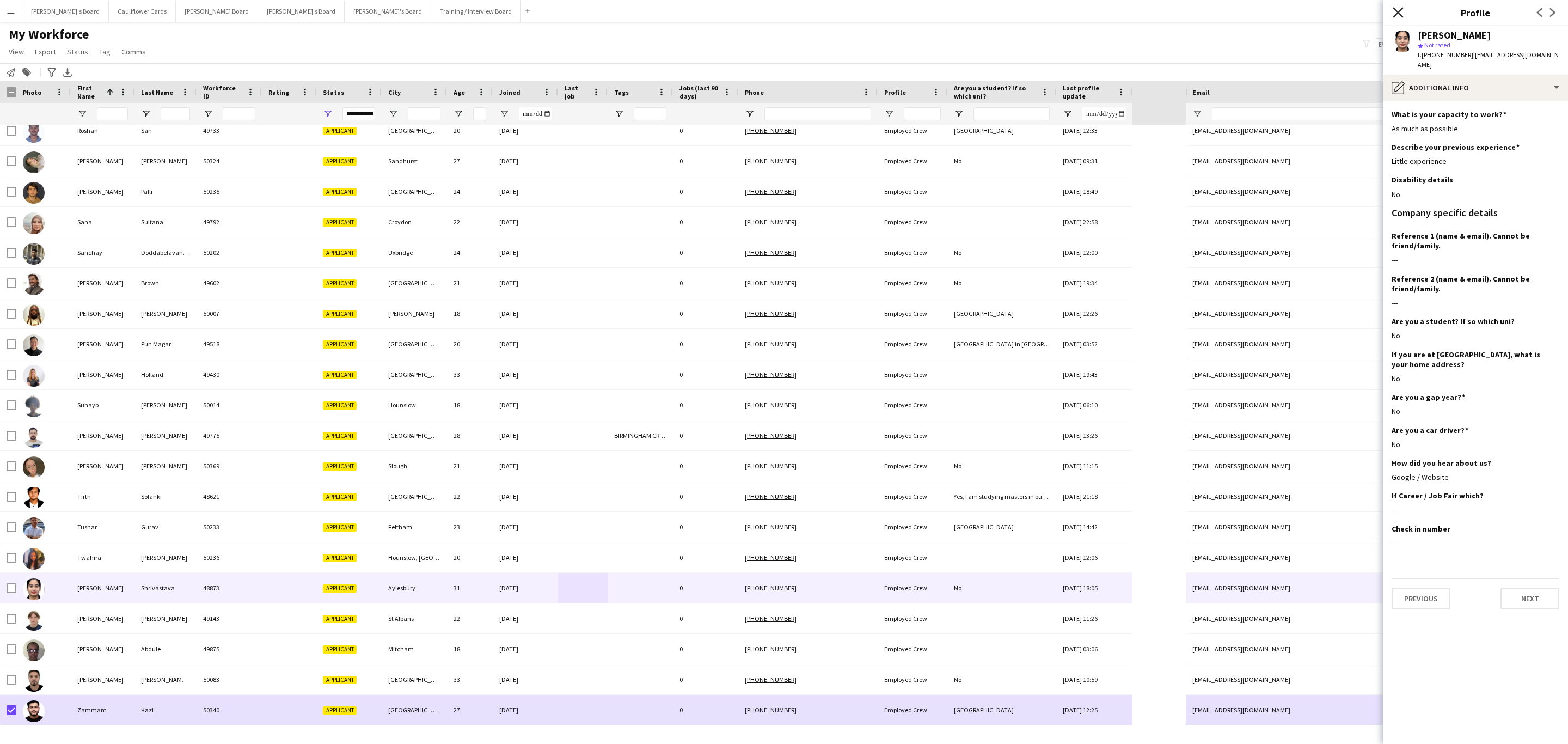
click at [1398, 15] on icon "Close pop-in" at bounding box center [1398, 12] width 10 height 10
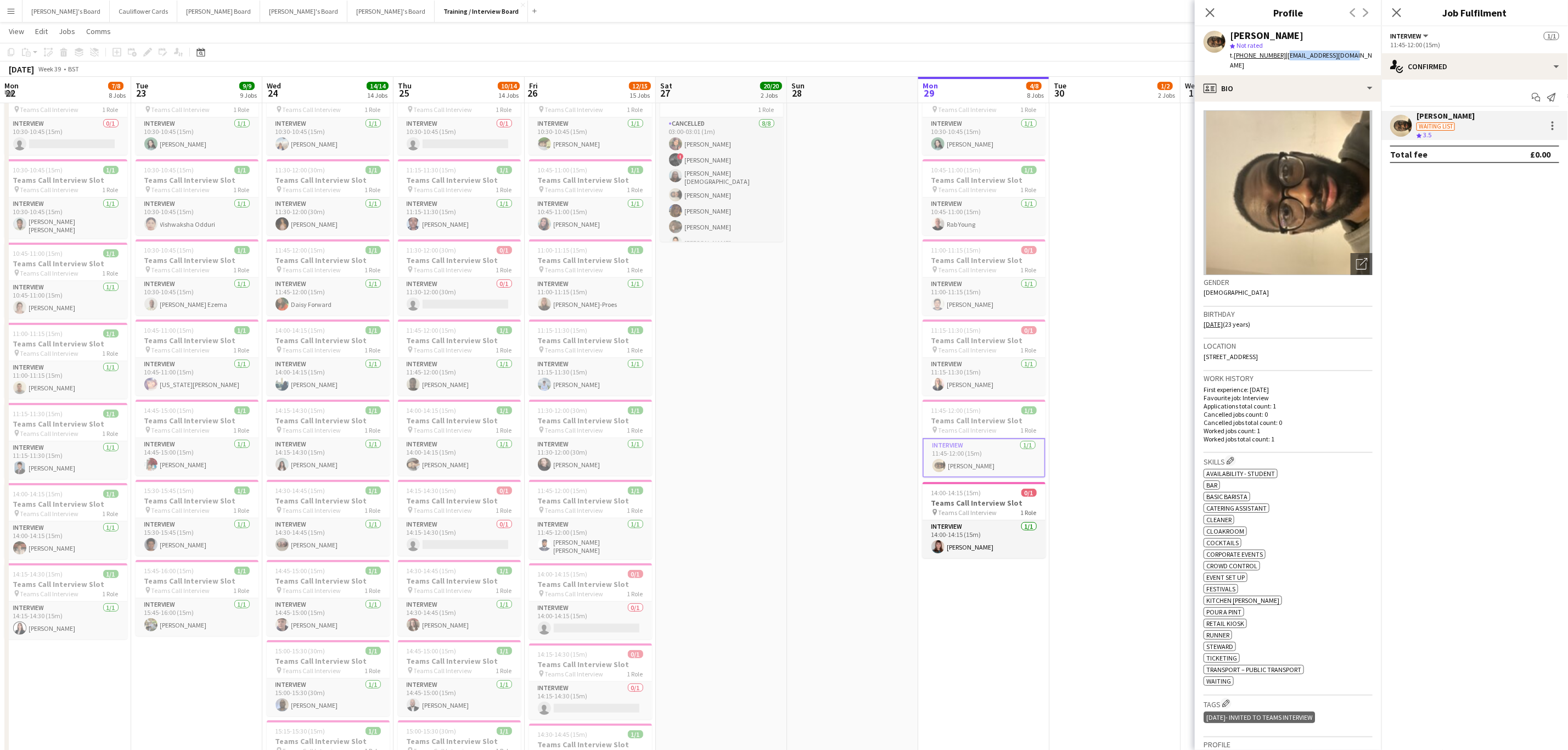
scroll to position [0, 354]
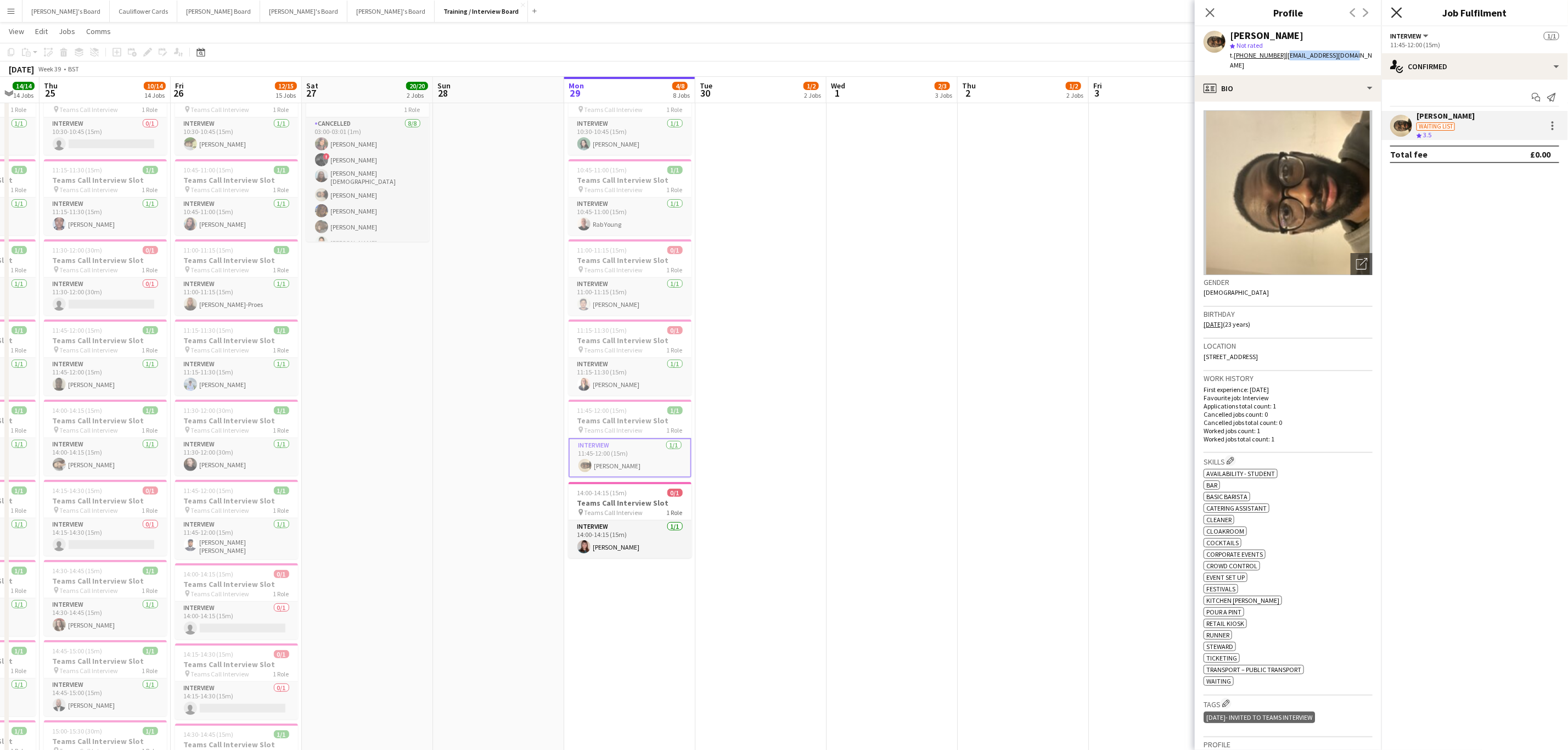
click at [1400, 9] on icon "Close pop-in" at bounding box center [1397, 12] width 10 height 10
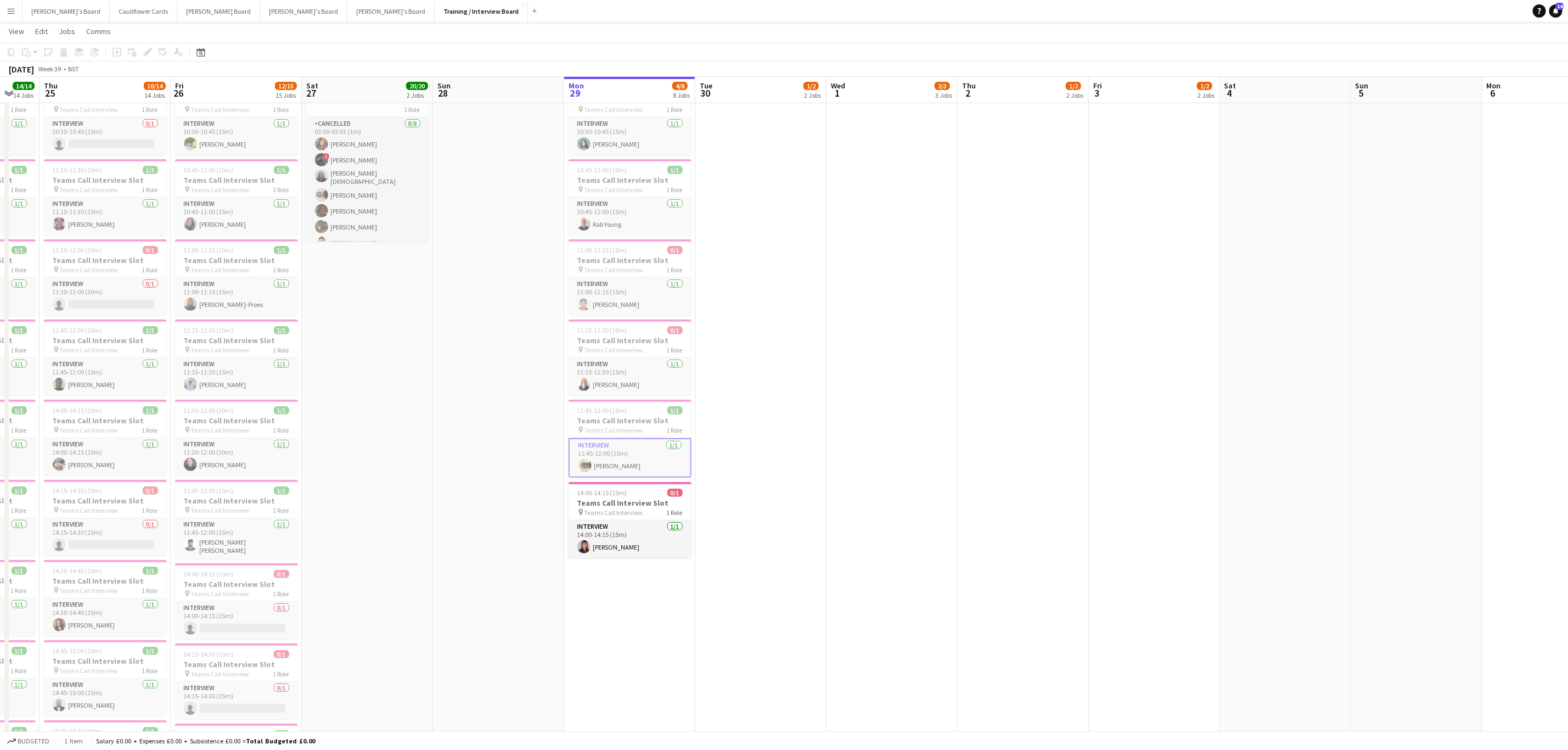
click at [632, 648] on app-date-cell "In progress 10:00-16:00 (6h) 1/1 pin Profiles Personnel 1 Role Admin Assistant …" at bounding box center [630, 668] width 131 height 1584
